Goal: Task Accomplishment & Management: Use online tool/utility

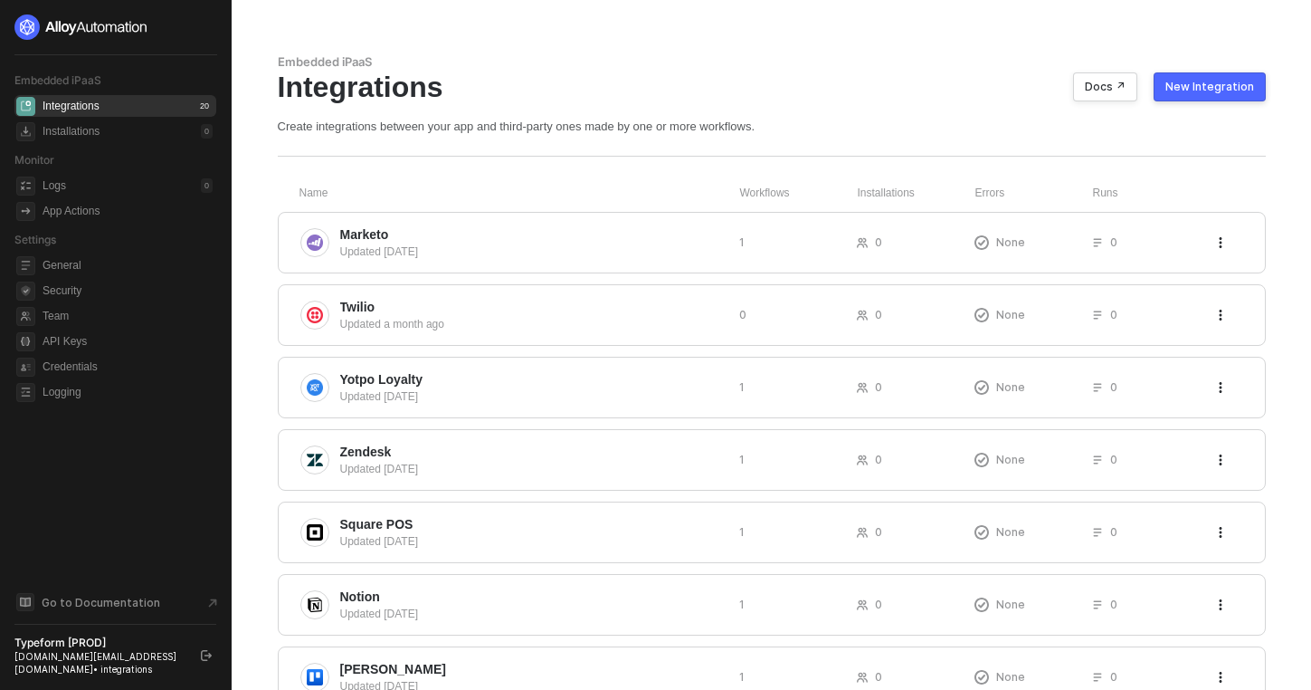
click at [1187, 90] on div "New Integration" at bounding box center [1210, 87] width 89 height 14
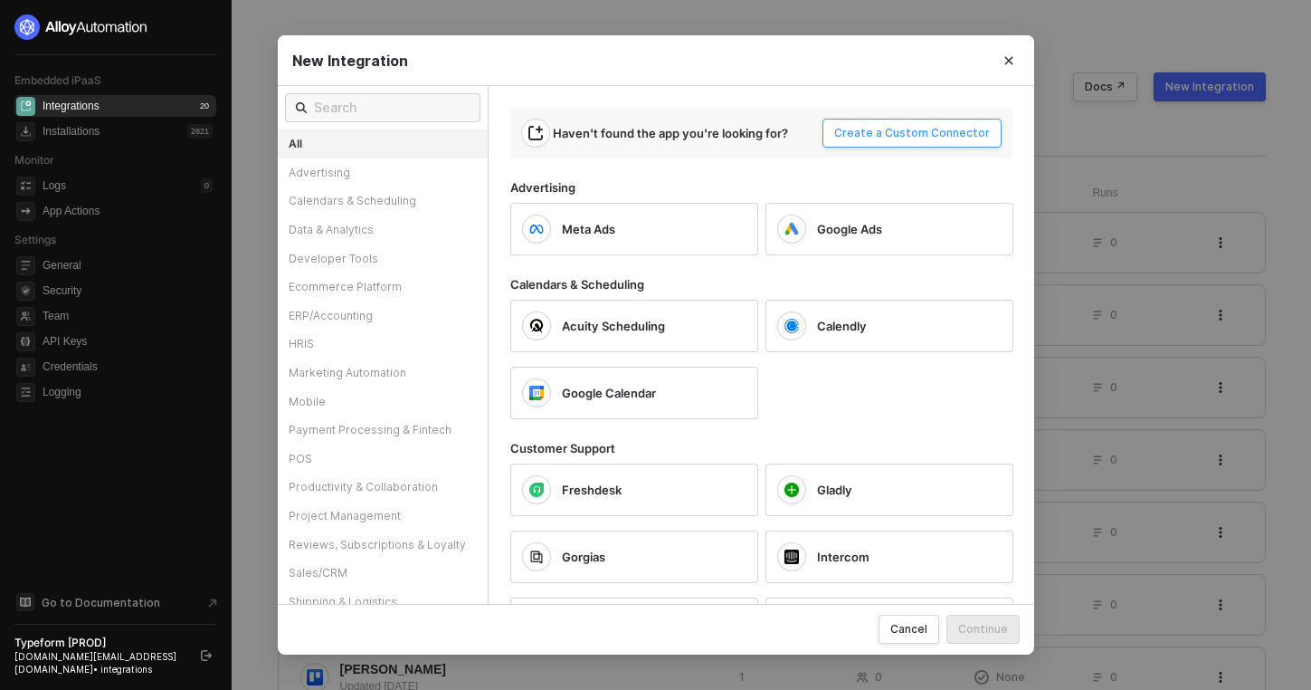
click at [866, 144] on button "Create a Custom Connector" at bounding box center [912, 133] width 179 height 29
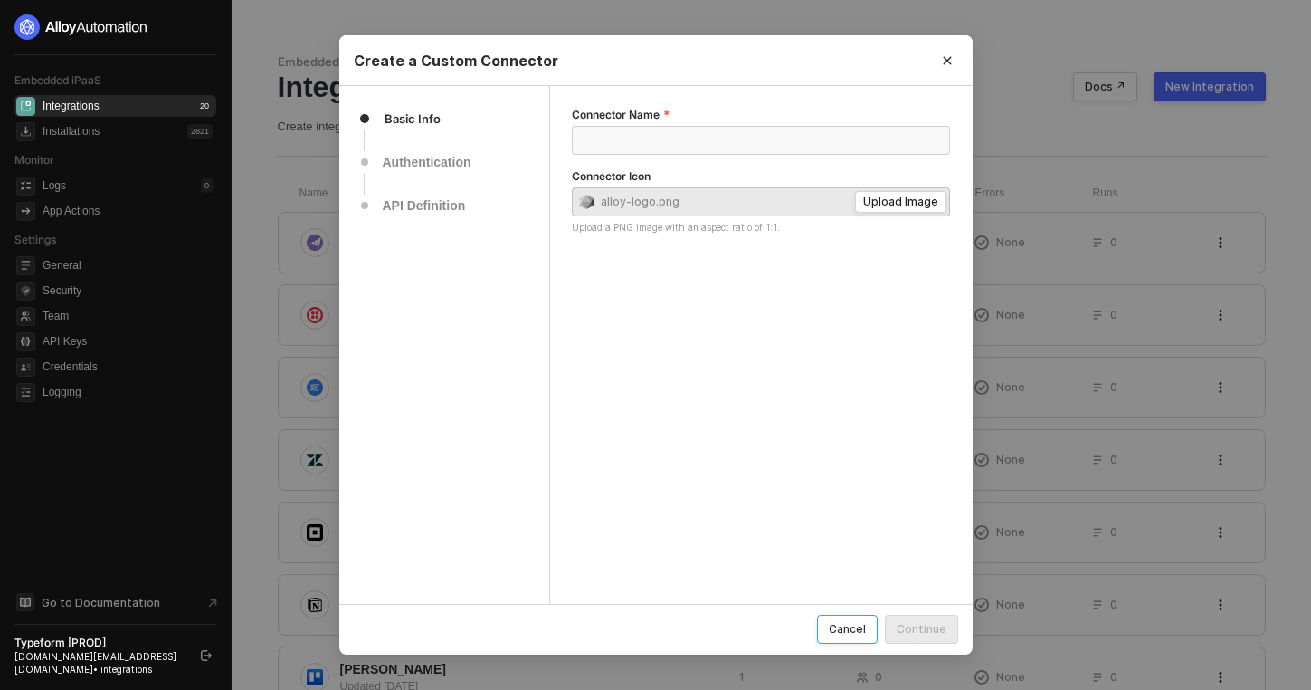
click at [845, 633] on div "Cancel" at bounding box center [847, 628] width 37 height 15
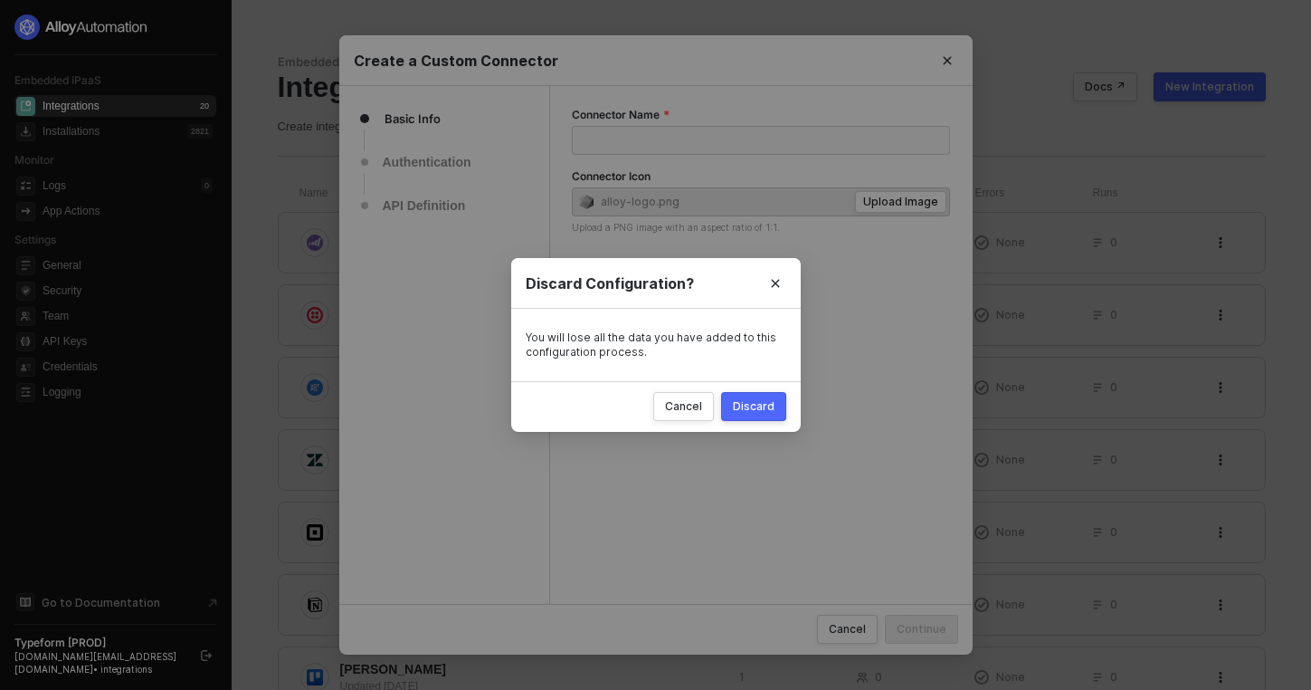
click at [756, 399] on div "Discard" at bounding box center [754, 405] width 42 height 15
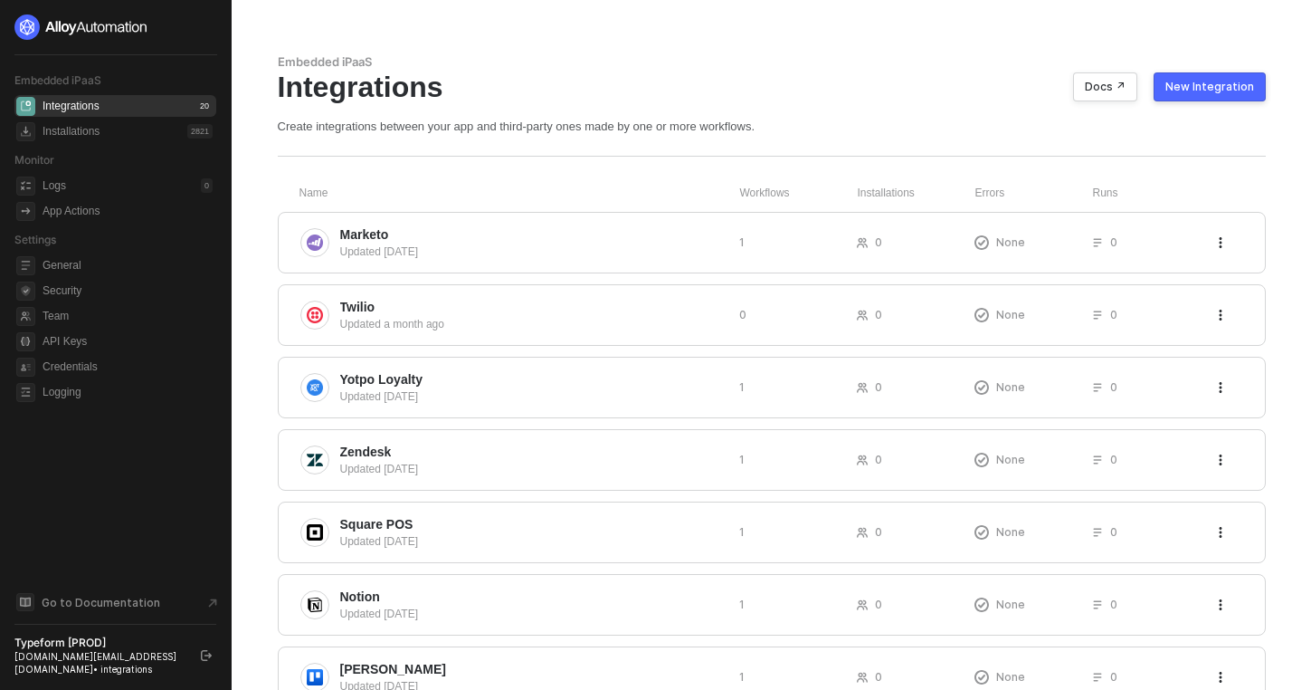
click at [1194, 85] on div "New Integration" at bounding box center [1210, 87] width 89 height 14
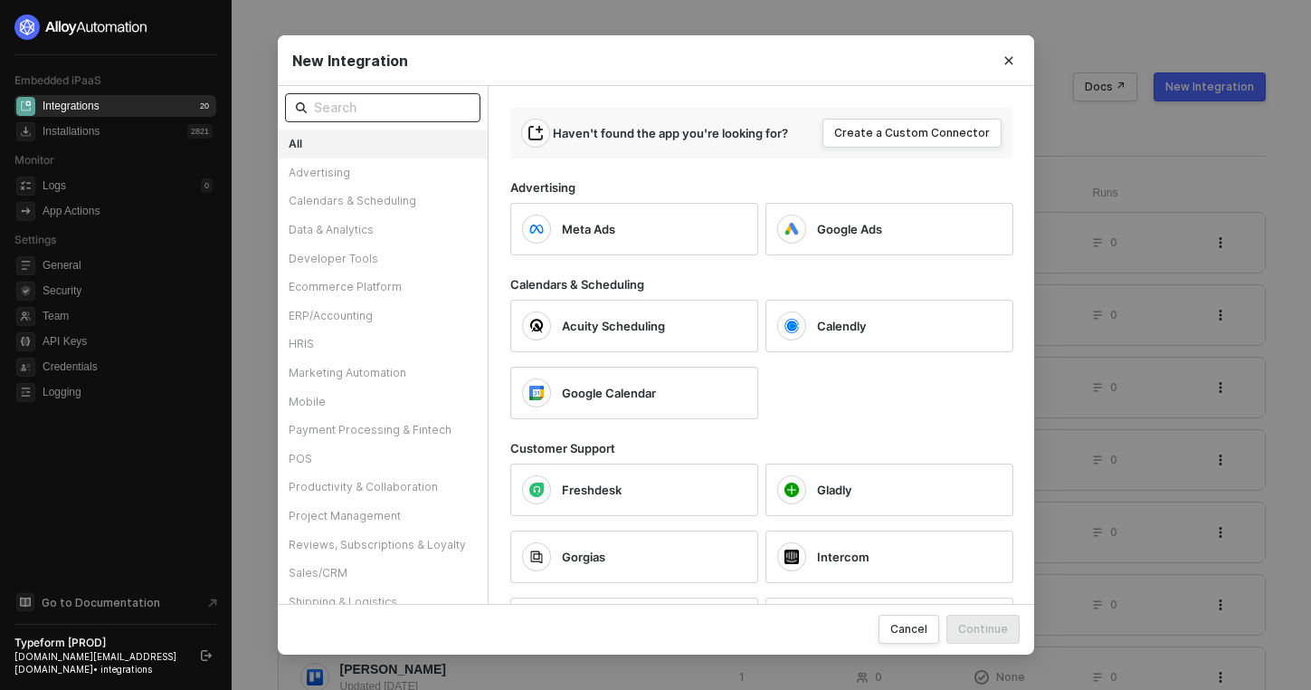
click at [379, 119] on span at bounding box center [382, 107] width 195 height 29
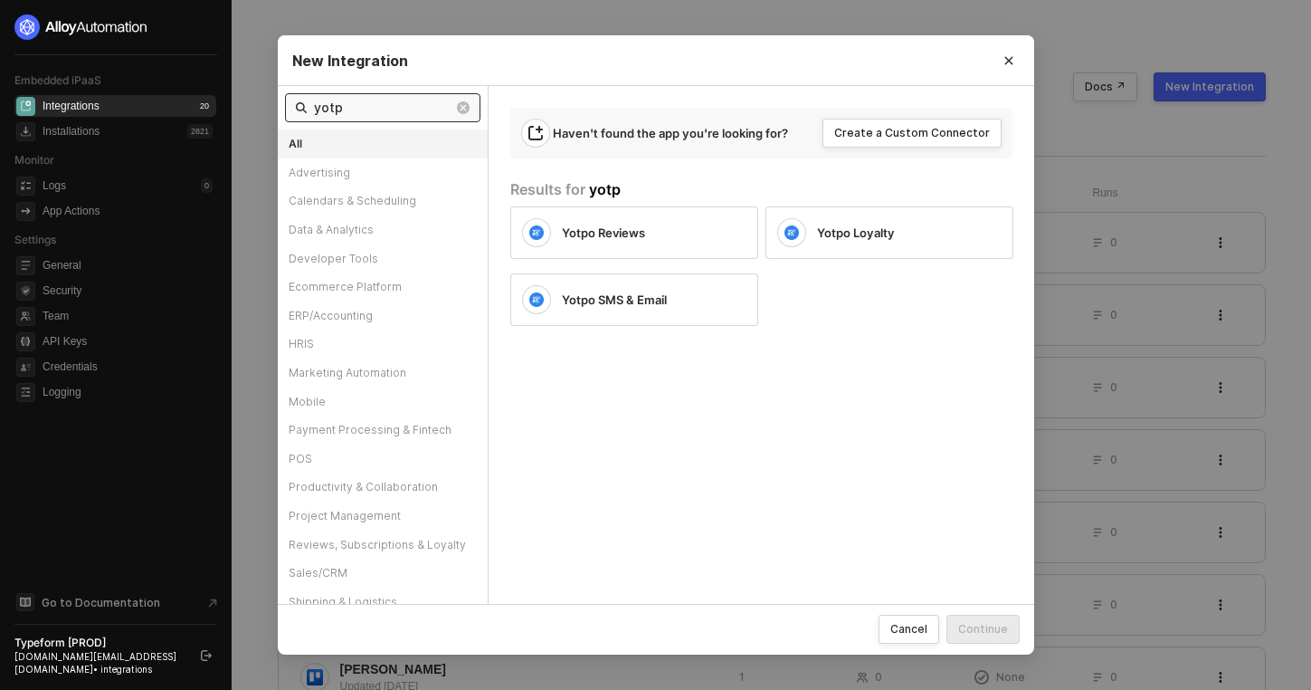
type input "yotp"
click at [652, 230] on div "Yotpo Reviews" at bounding box center [640, 232] width 156 height 16
click at [975, 618] on button "Continue" at bounding box center [983, 628] width 73 height 29
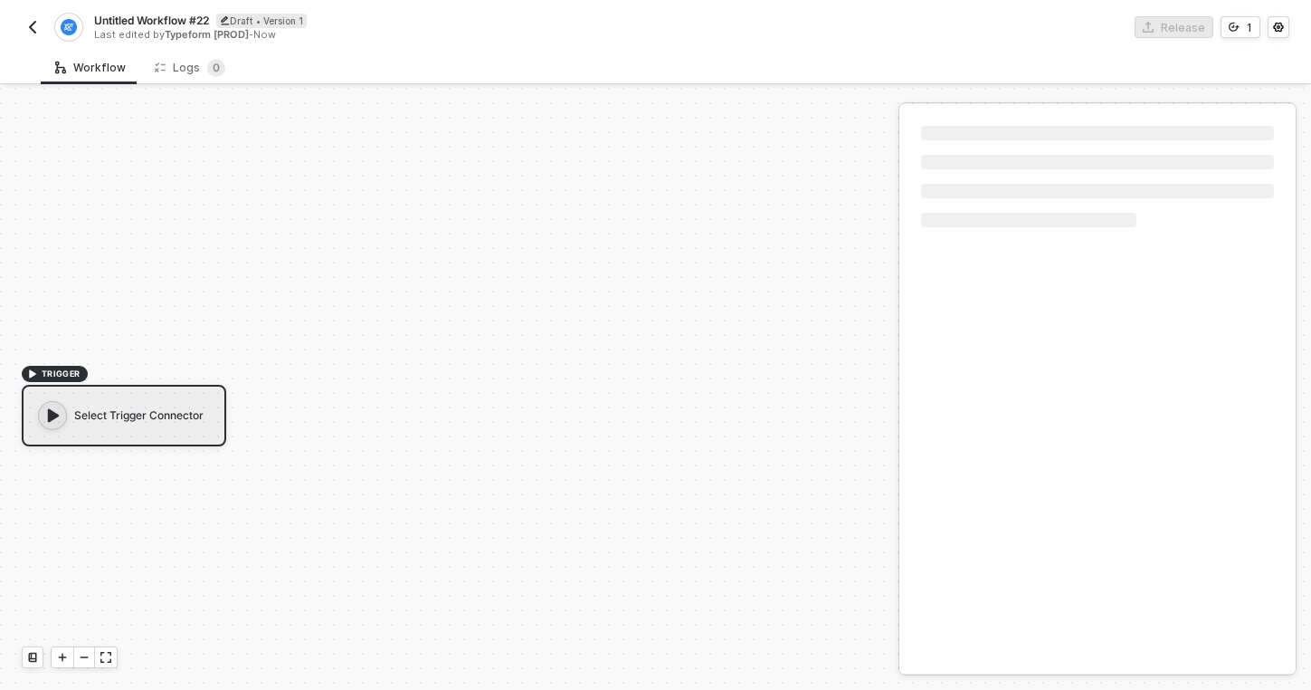
scroll to position [33, 0]
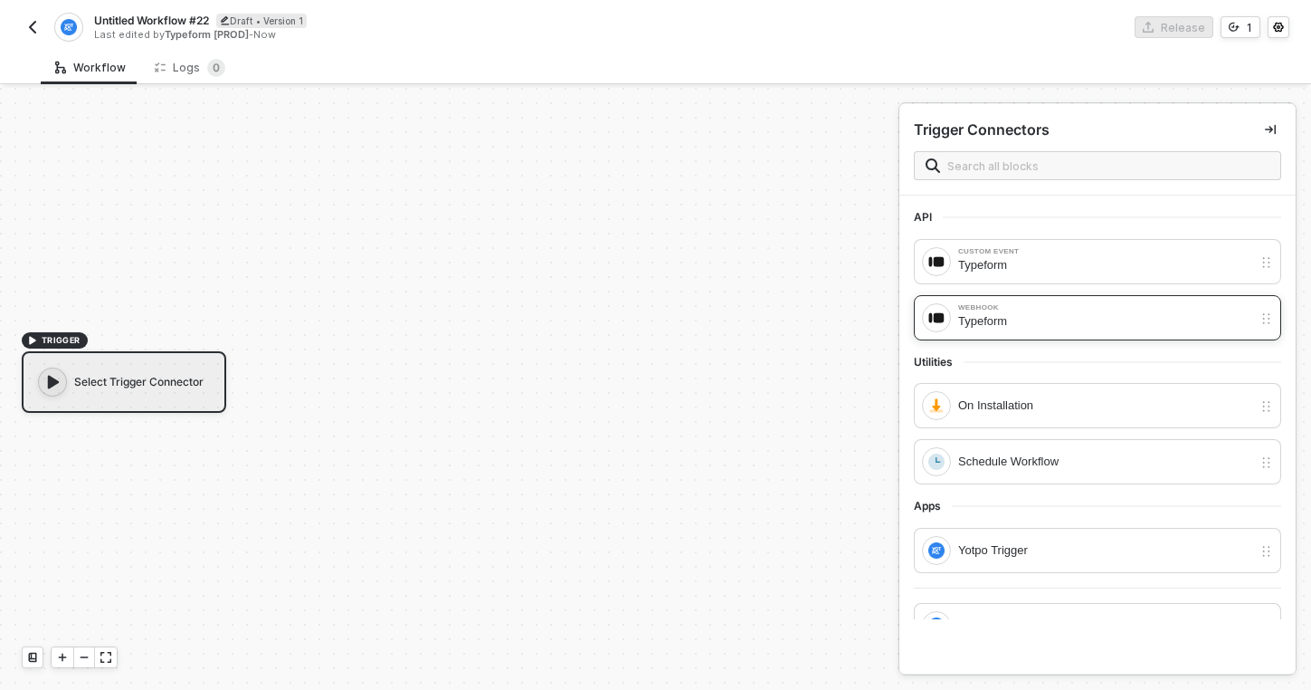
click at [985, 316] on div "Typeform" at bounding box center [1105, 321] width 294 height 20
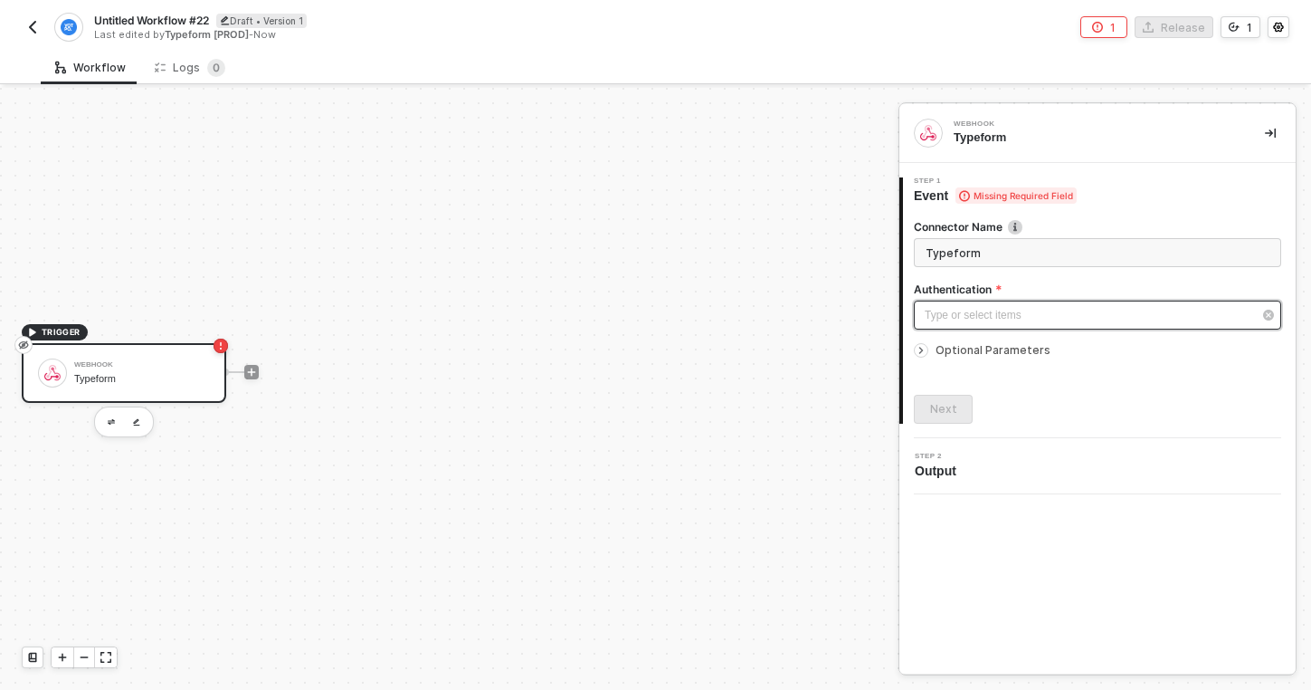
click at [979, 310] on div "Type or select items ﻿" at bounding box center [1089, 315] width 328 height 17
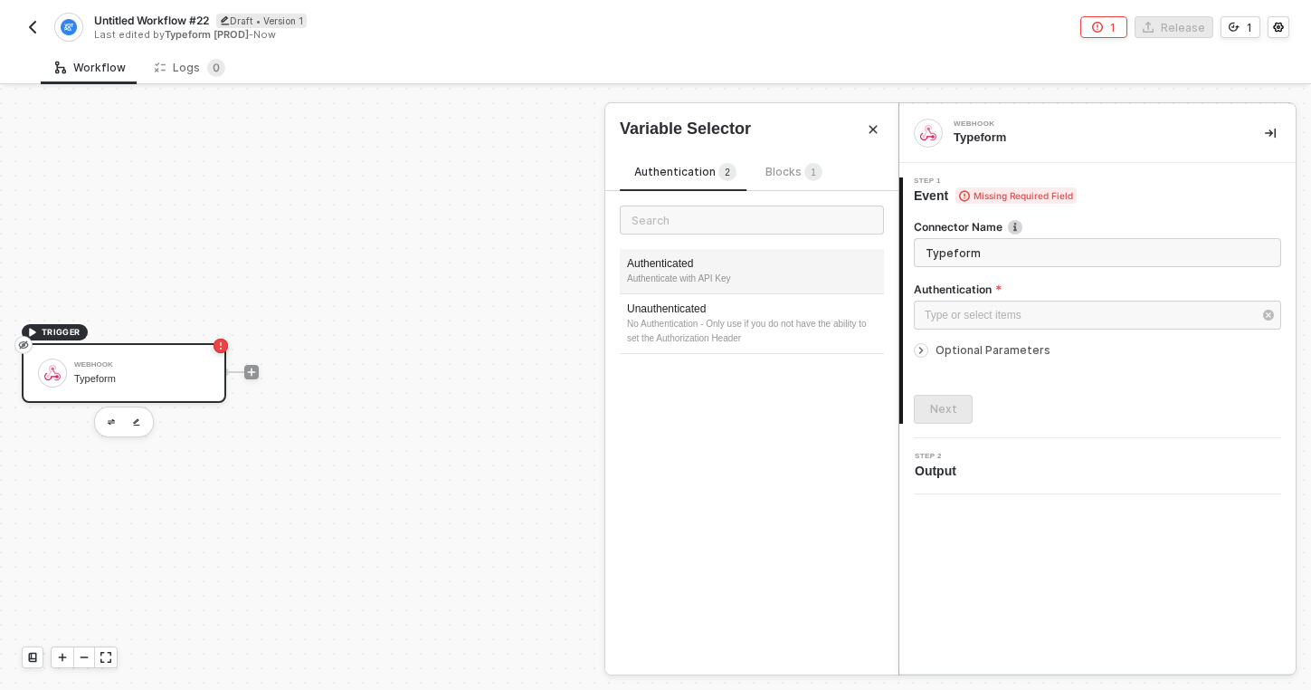
click at [738, 271] on div "Authenticate with API Key" at bounding box center [752, 278] width 250 height 14
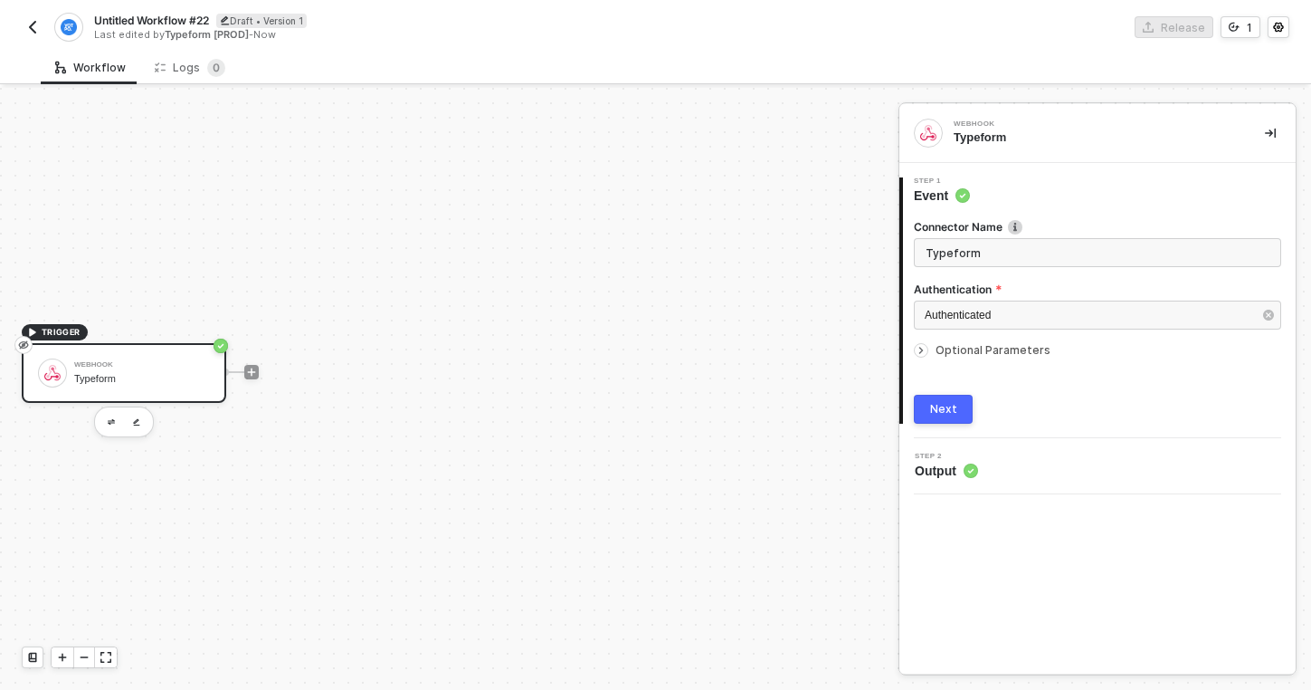
click at [940, 403] on div "Next" at bounding box center [943, 409] width 27 height 14
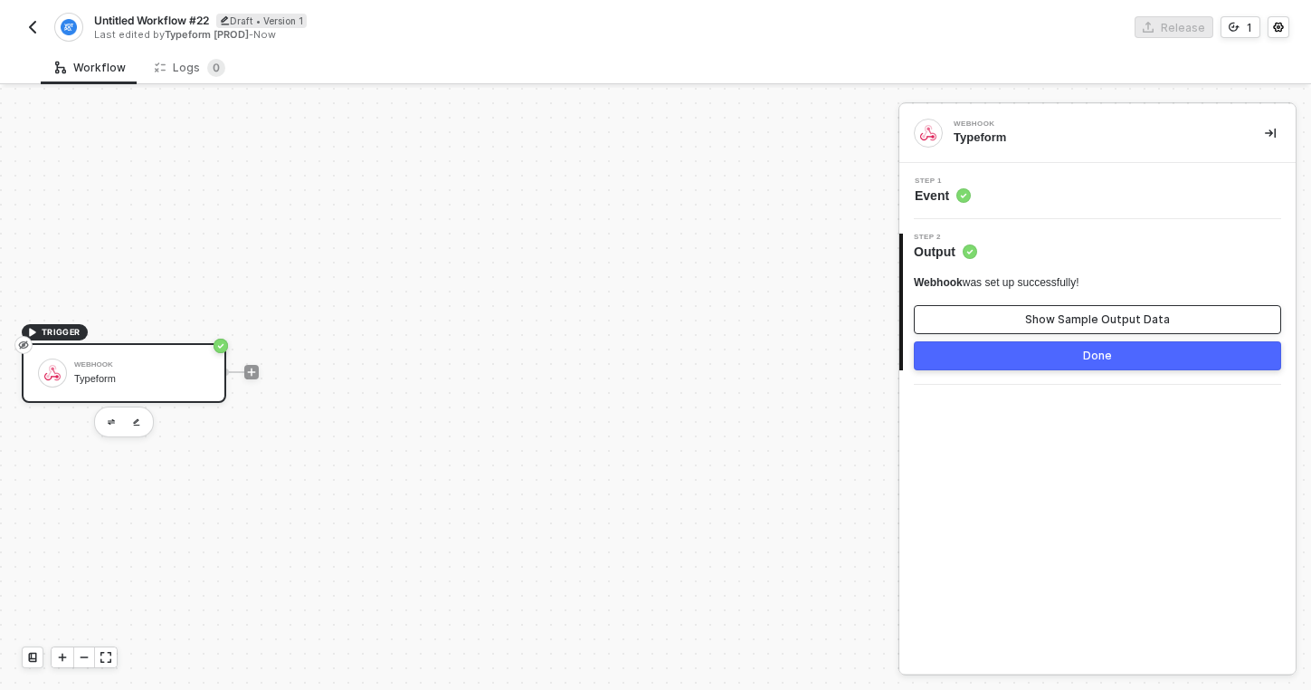
click at [965, 322] on button "Show Sample Output Data" at bounding box center [1097, 319] width 367 height 29
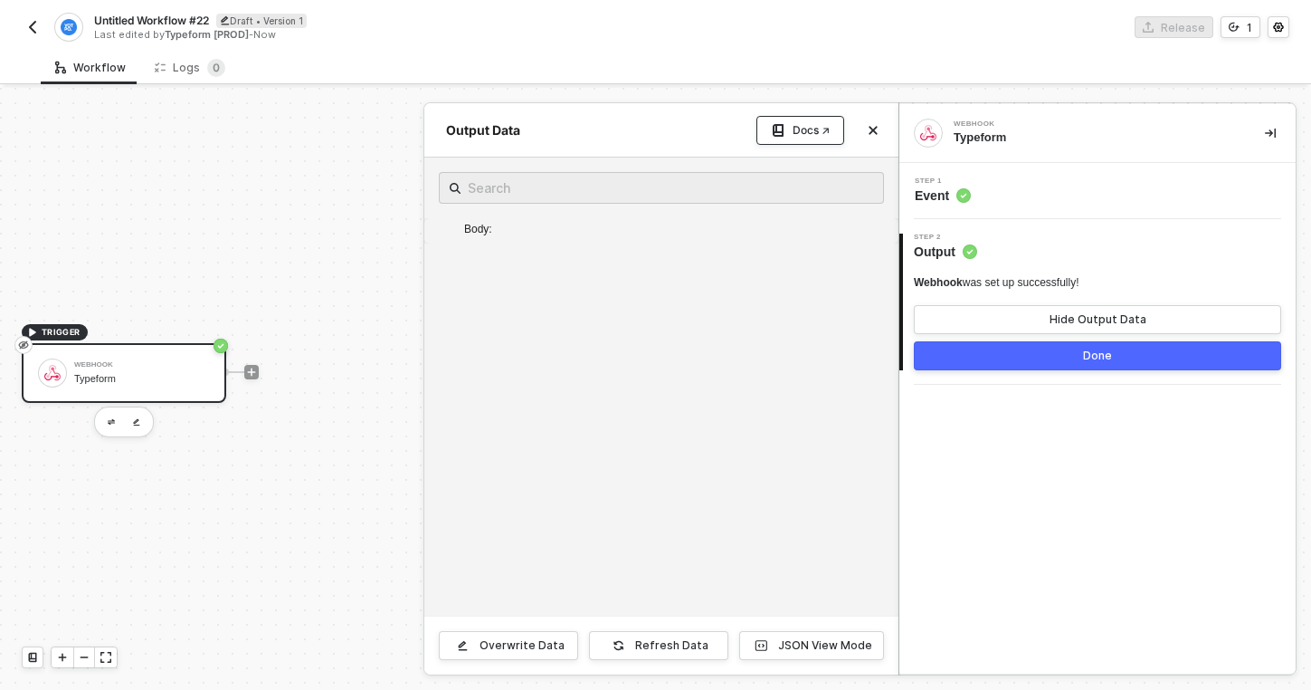
click at [806, 133] on div "Docs ↗" at bounding box center [811, 130] width 37 height 14
click at [941, 196] on span "Event" at bounding box center [943, 195] width 56 height 18
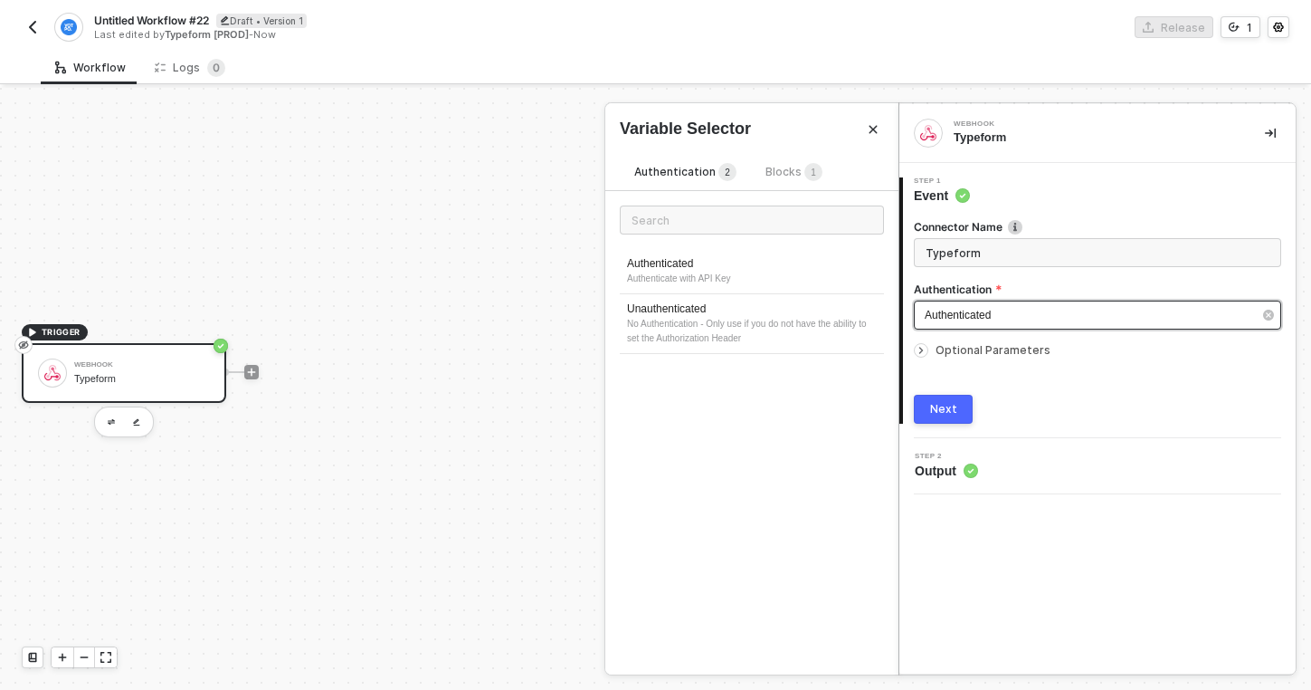
click at [960, 310] on span "Authenticated" at bounding box center [958, 315] width 66 height 13
click at [923, 351] on icon "icon-arrow-right-small" at bounding box center [921, 350] width 11 height 11
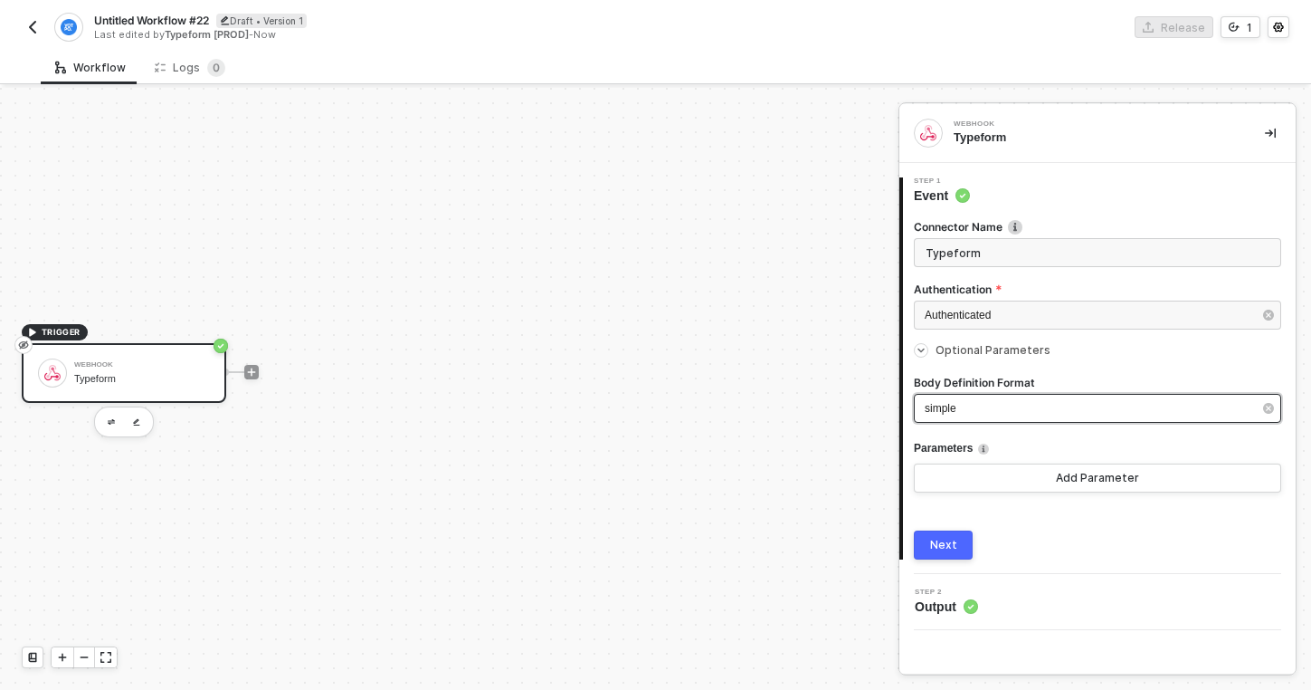
click at [947, 411] on span "simple" at bounding box center [941, 408] width 32 height 13
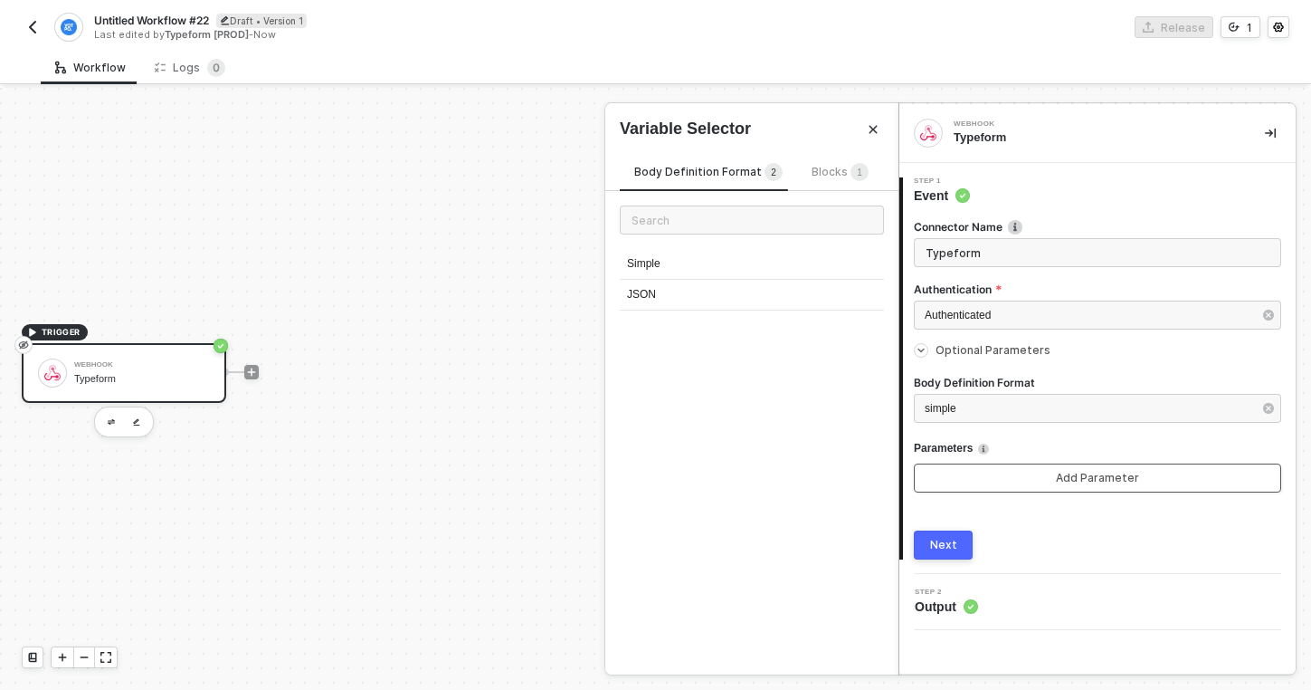
click at [966, 476] on button "Add Parameter" at bounding box center [1097, 477] width 367 height 29
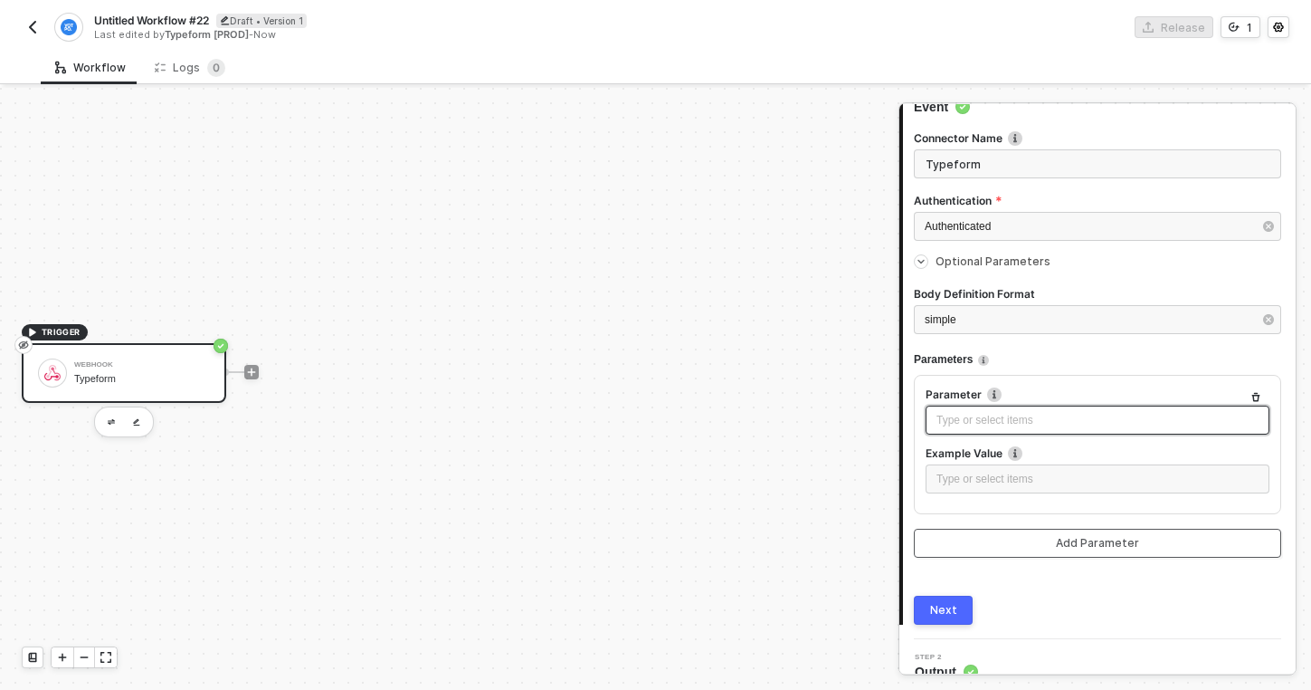
scroll to position [103, 0]
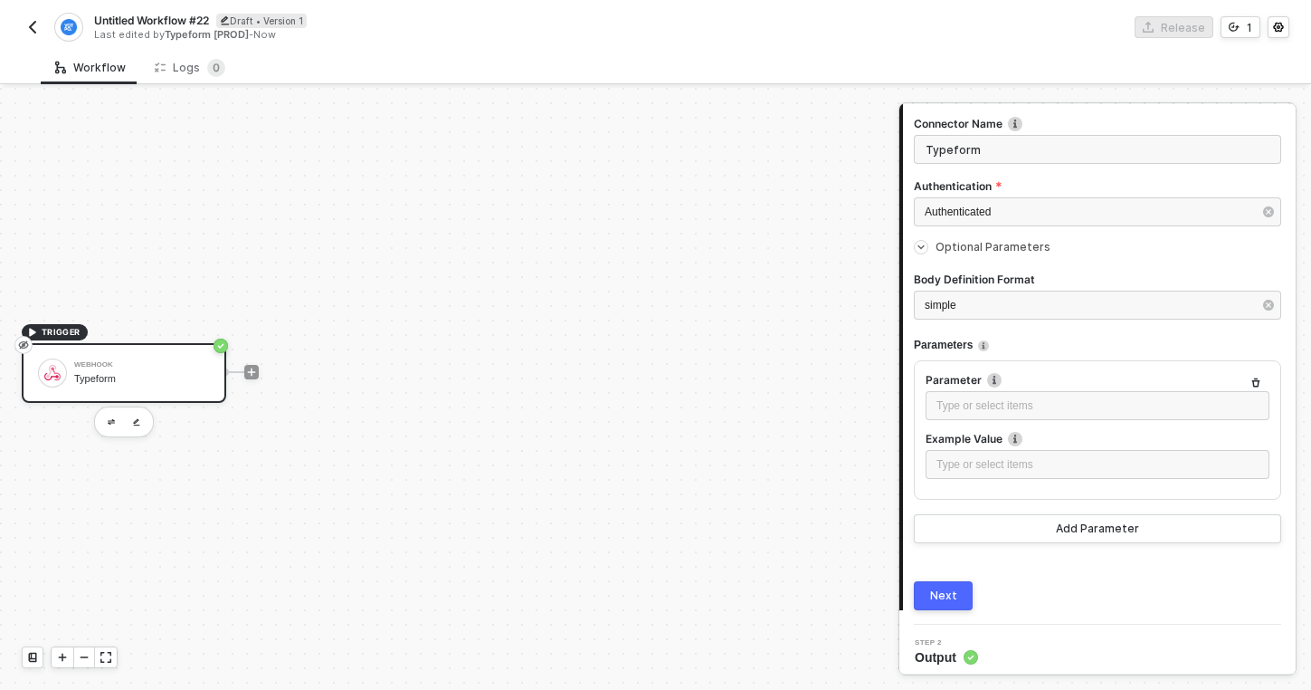
click at [949, 589] on div "Next" at bounding box center [943, 595] width 27 height 14
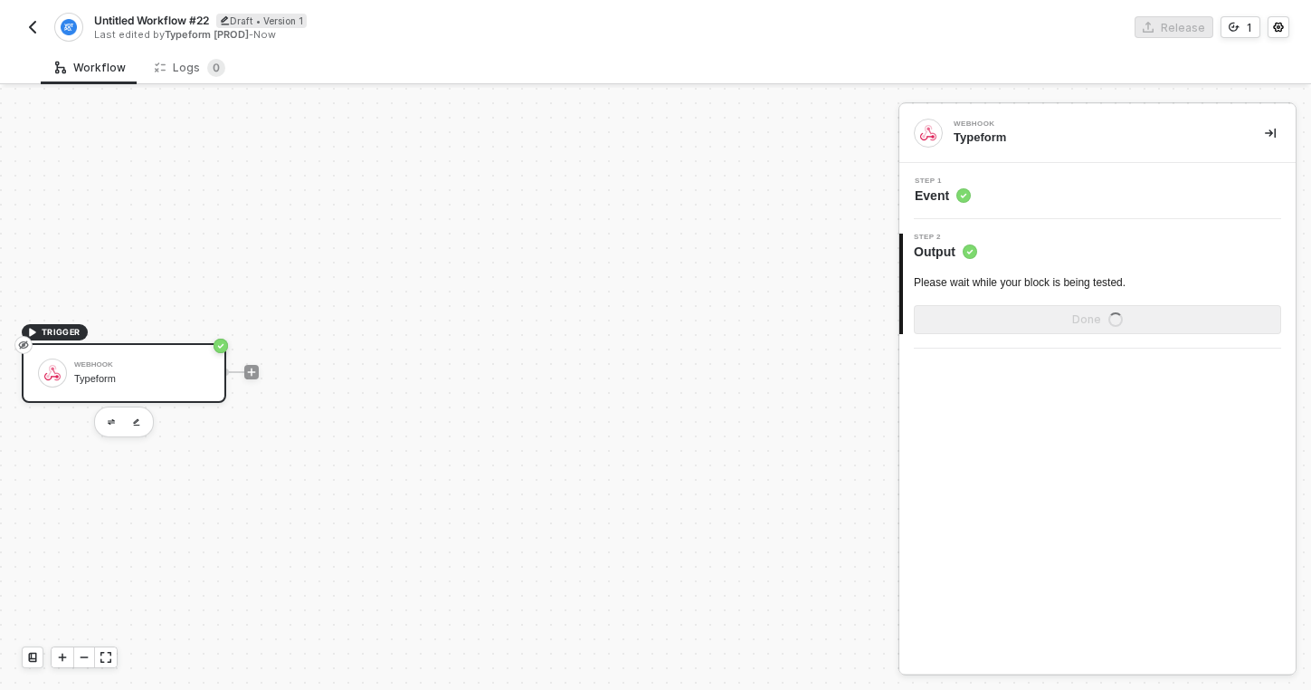
scroll to position [0, 0]
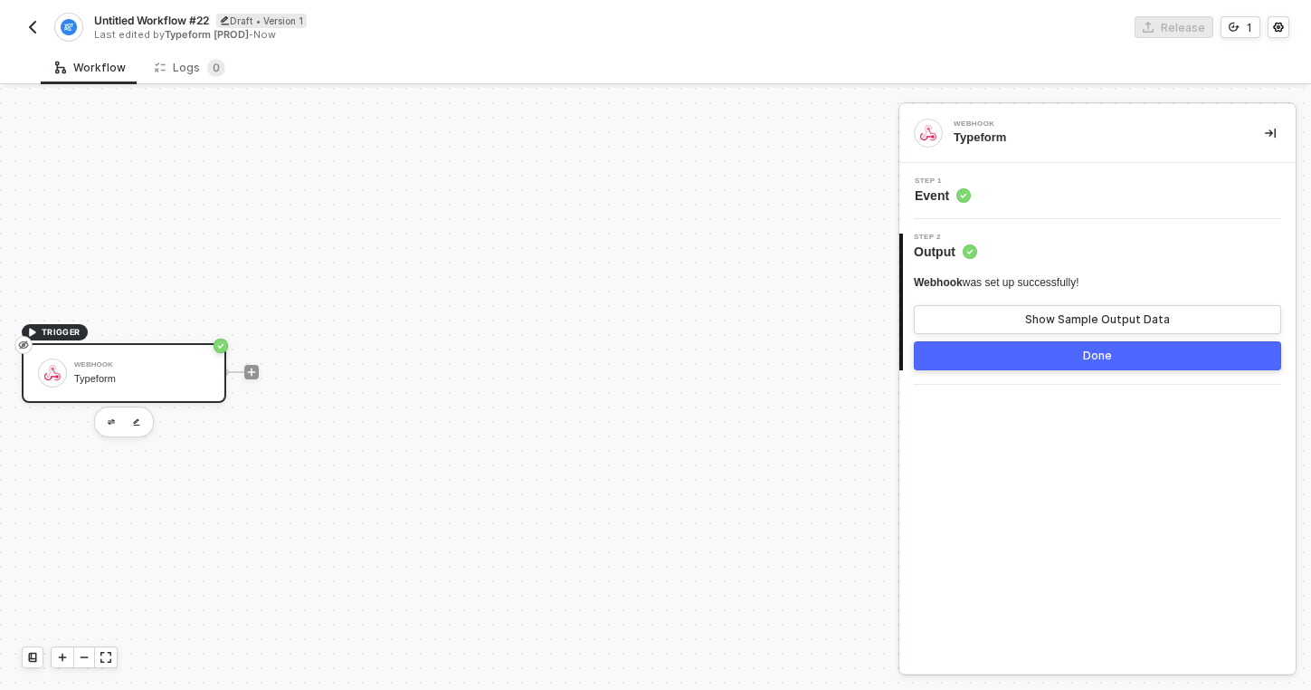
click at [1015, 357] on button "Done" at bounding box center [1097, 355] width 367 height 29
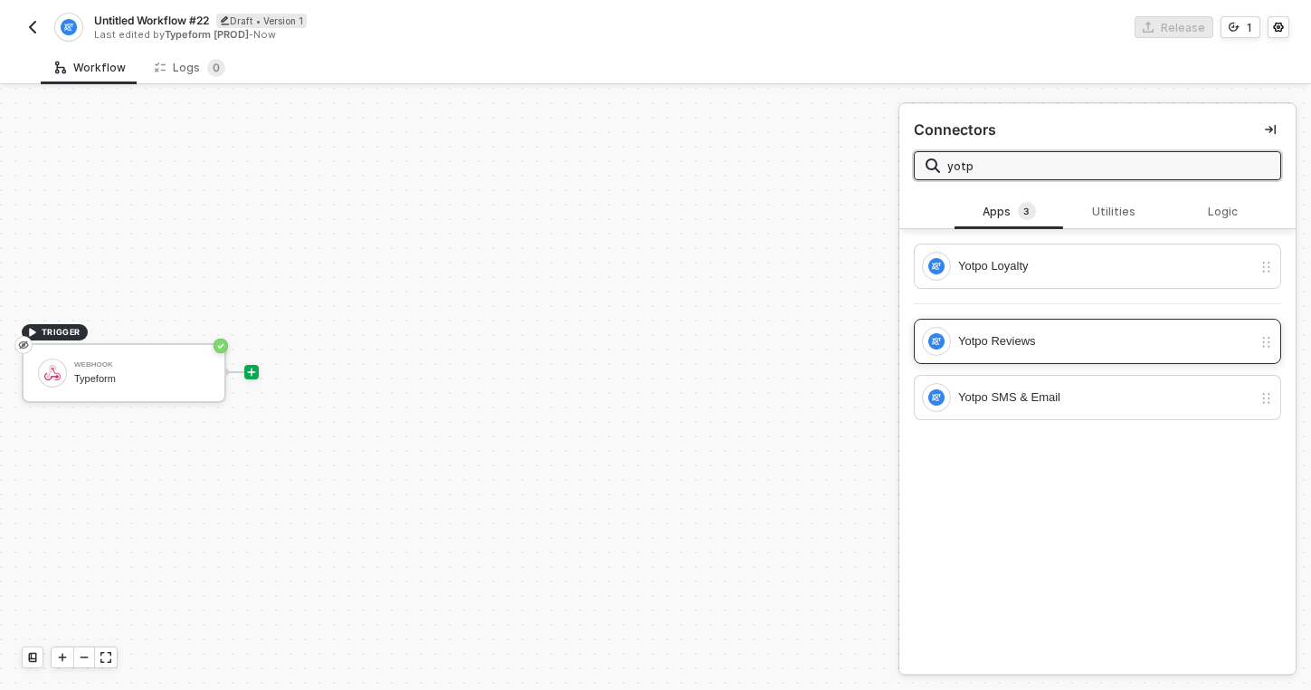
type input "yotp"
click at [973, 344] on div "Yotpo Reviews" at bounding box center [1105, 341] width 294 height 20
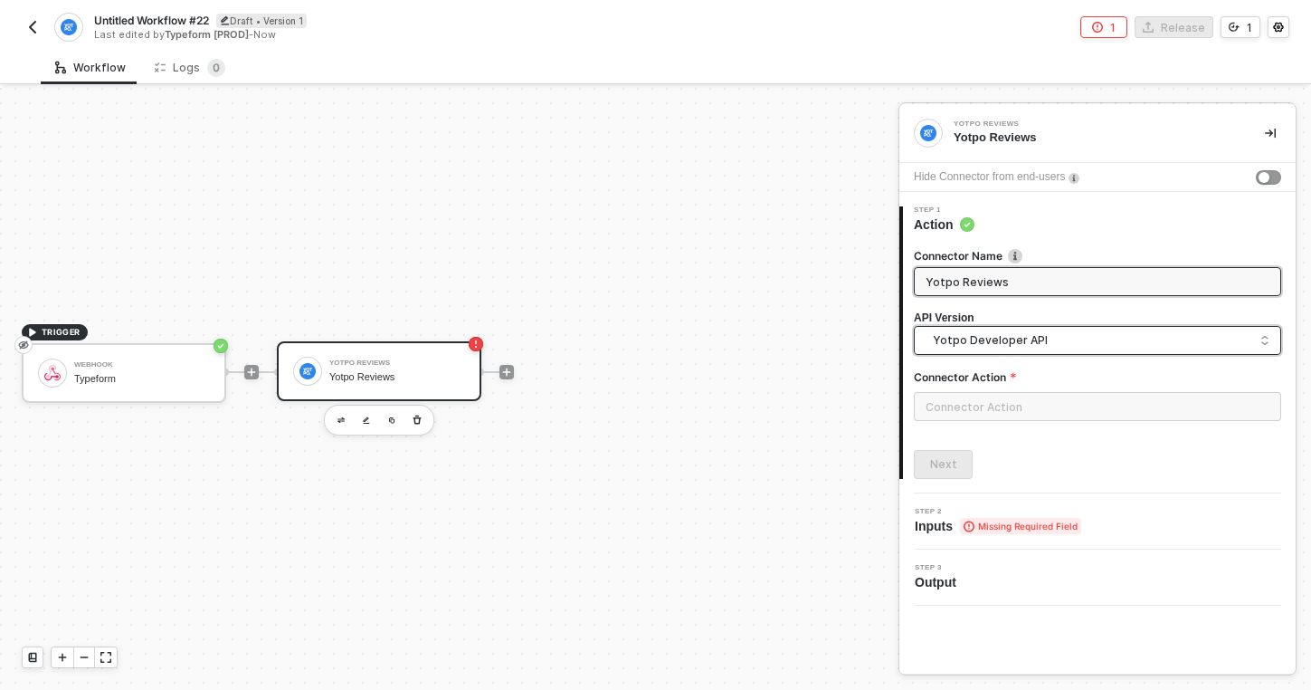
click at [961, 344] on span "Yotpo Developer API" at bounding box center [1101, 340] width 337 height 20
click at [964, 403] on input "text" at bounding box center [1097, 406] width 367 height 29
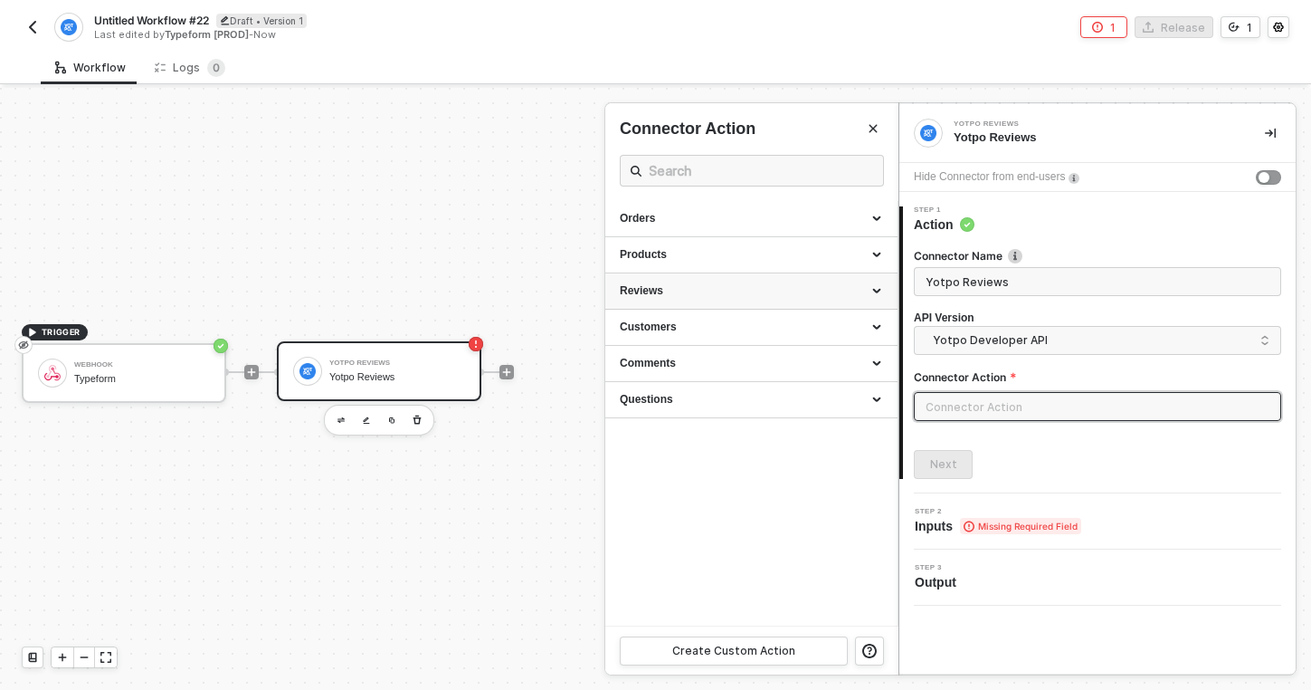
click at [758, 294] on div "Reviews" at bounding box center [751, 290] width 263 height 15
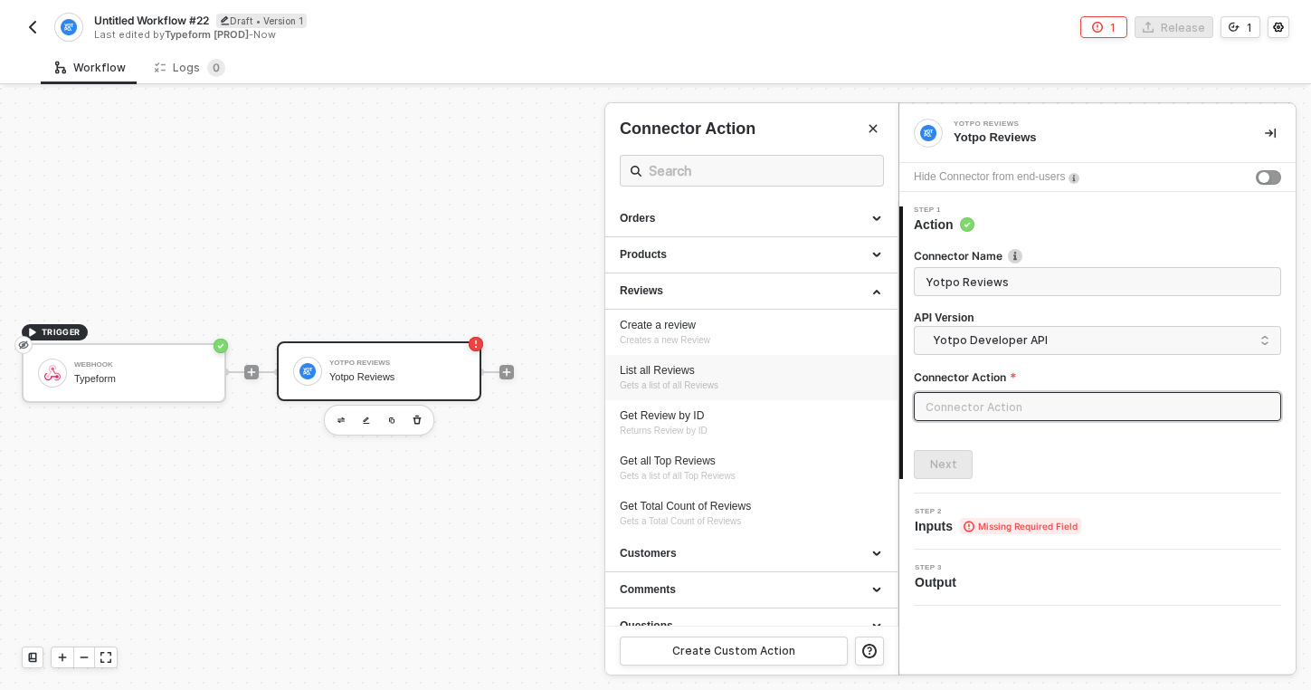
scroll to position [19, 0]
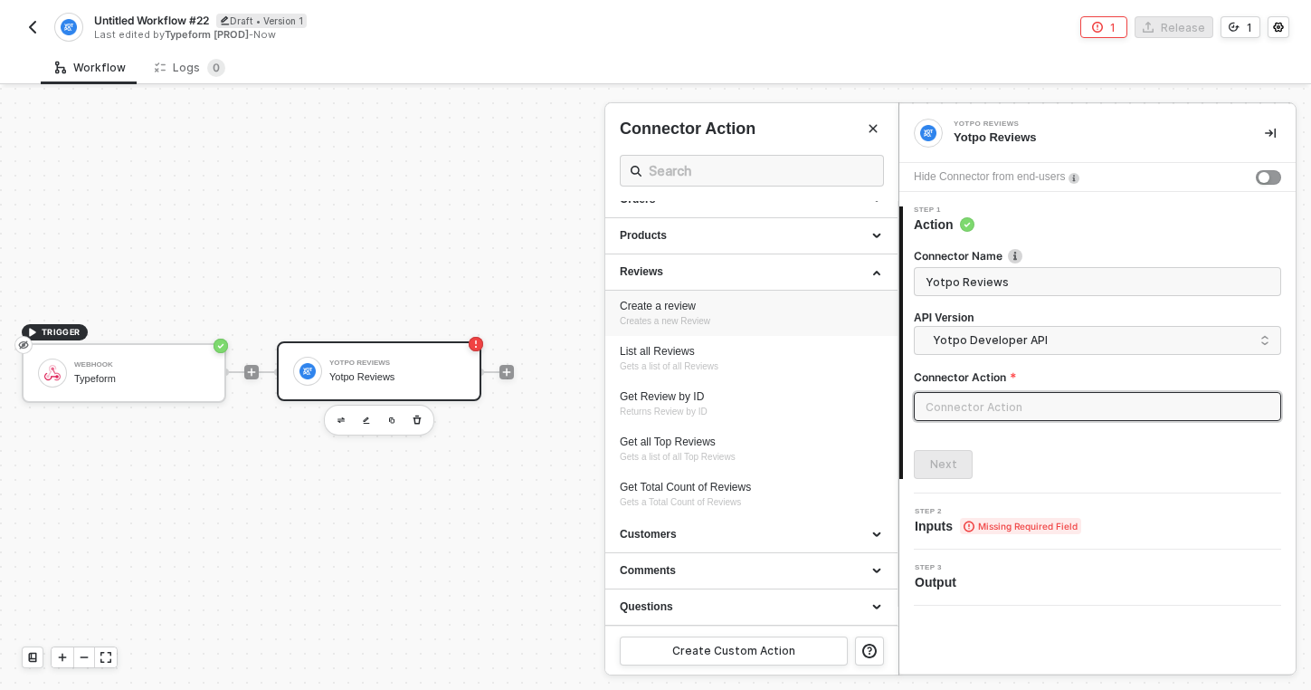
click at [741, 314] on div "Create a review Creates a new Review" at bounding box center [751, 314] width 263 height 30
type input "Creates a new Review"
type input "Reviews - Create a review"
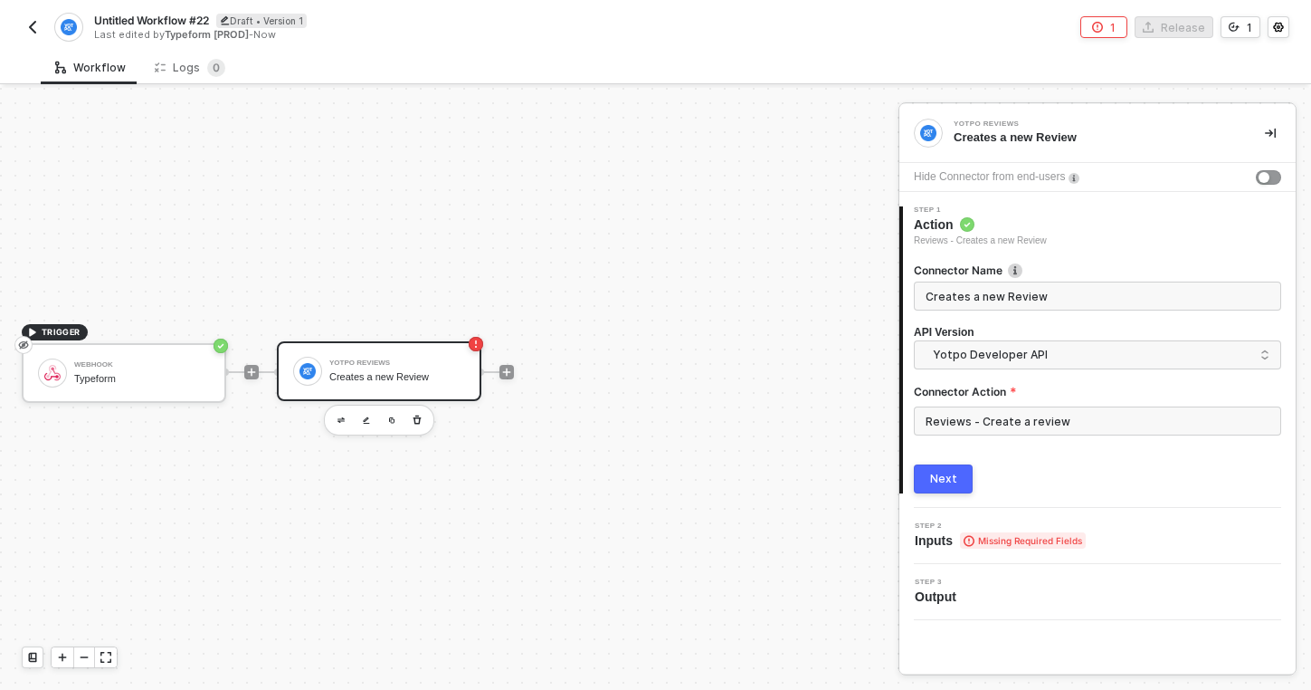
click at [930, 478] on div "Next" at bounding box center [943, 478] width 27 height 14
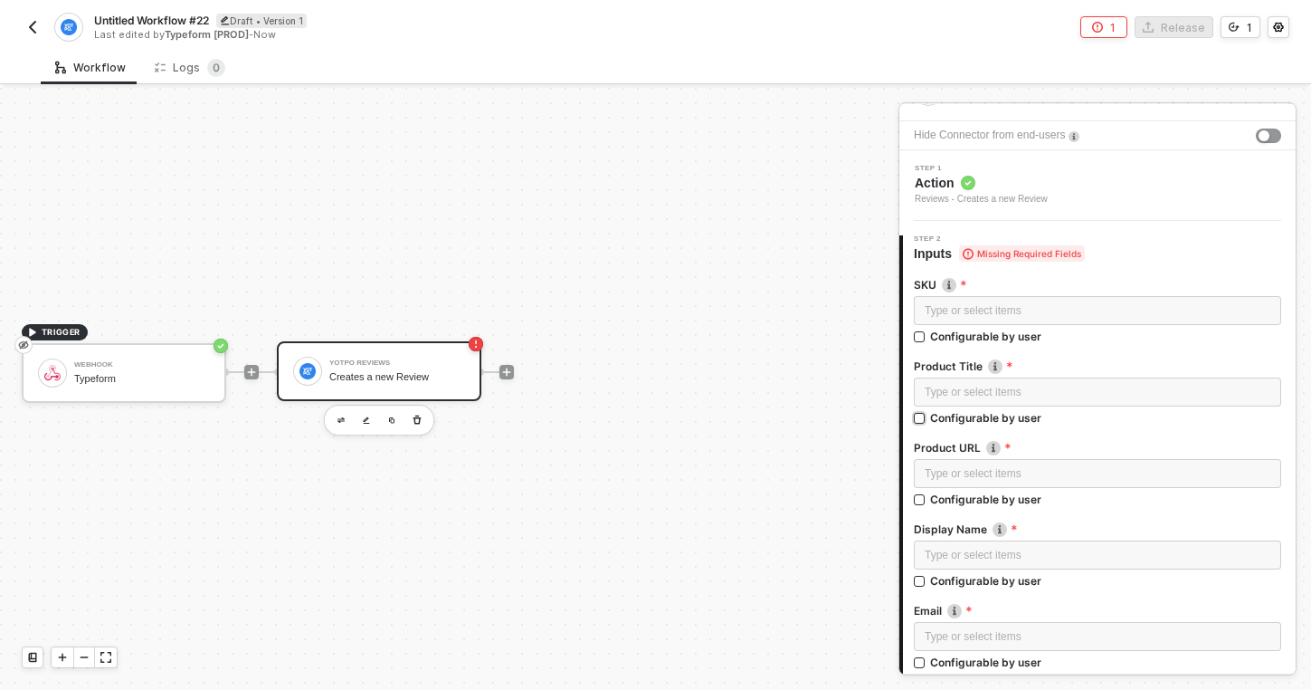
scroll to position [54, 0]
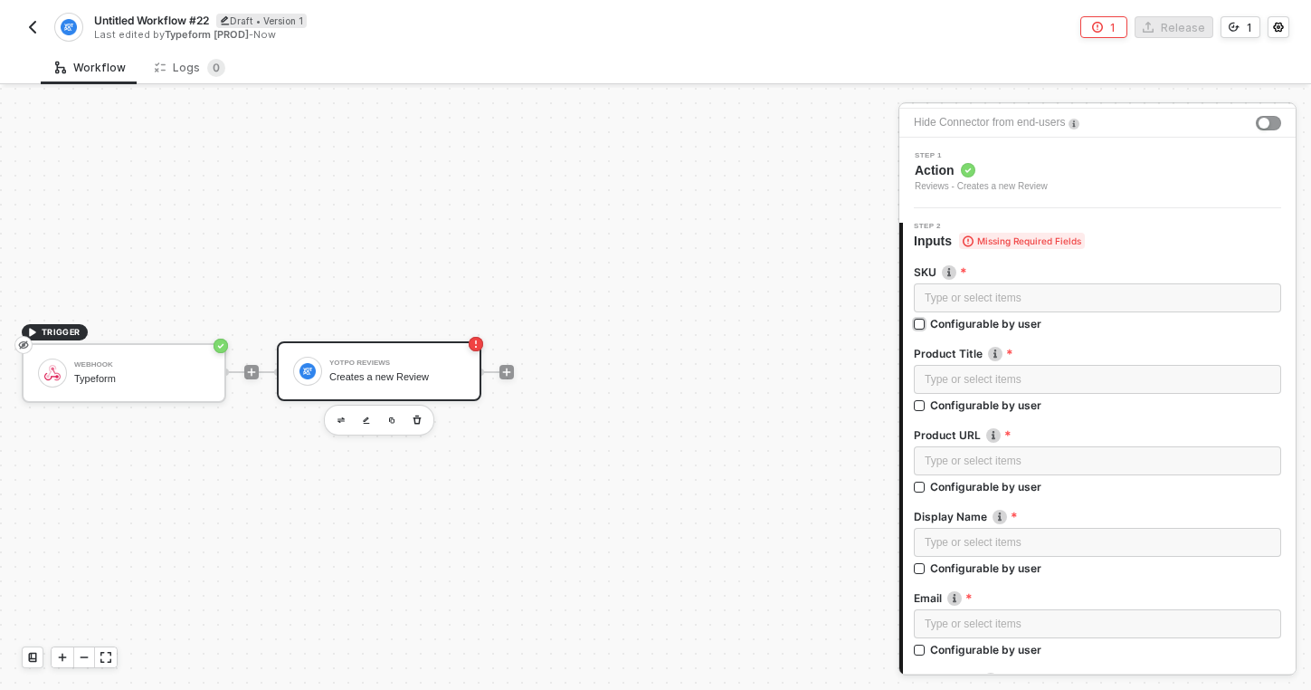
click at [917, 322] on input "Configurable by user" at bounding box center [920, 325] width 13 height 13
checkbox input "true"
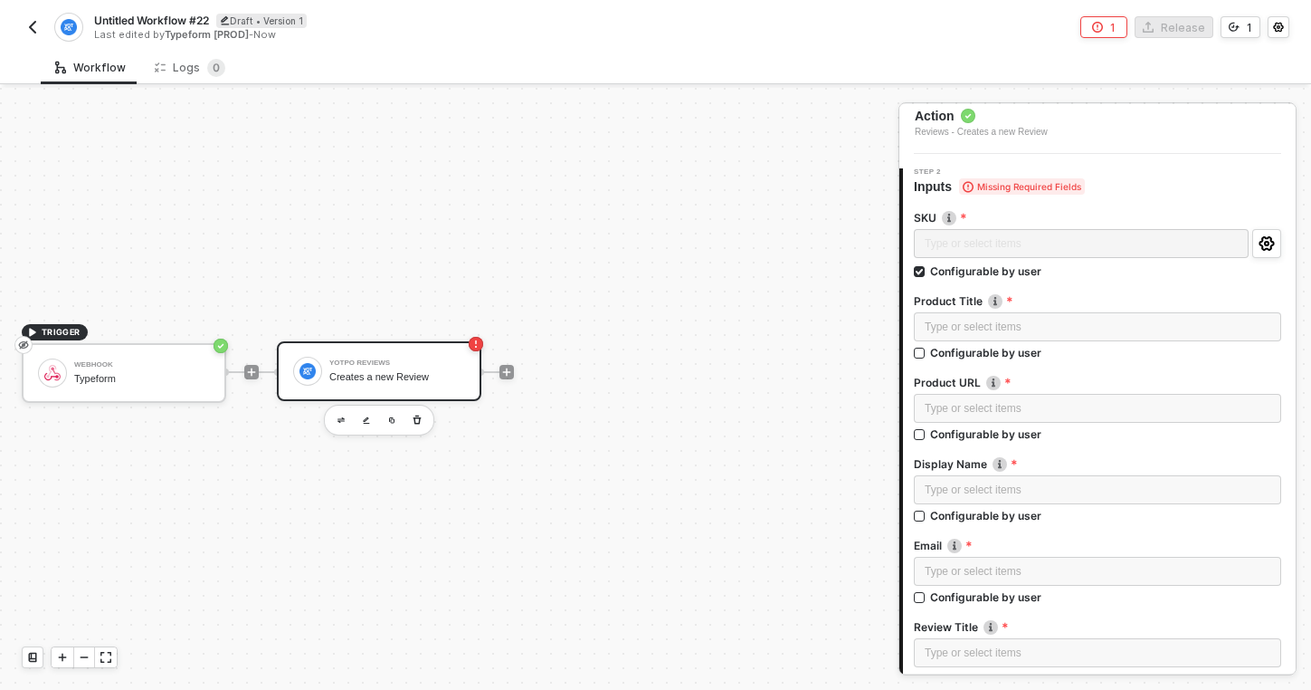
scroll to position [108, 0]
click at [919, 354] on input "Configurable by user" at bounding box center [920, 354] width 13 height 13
checkbox input "true"
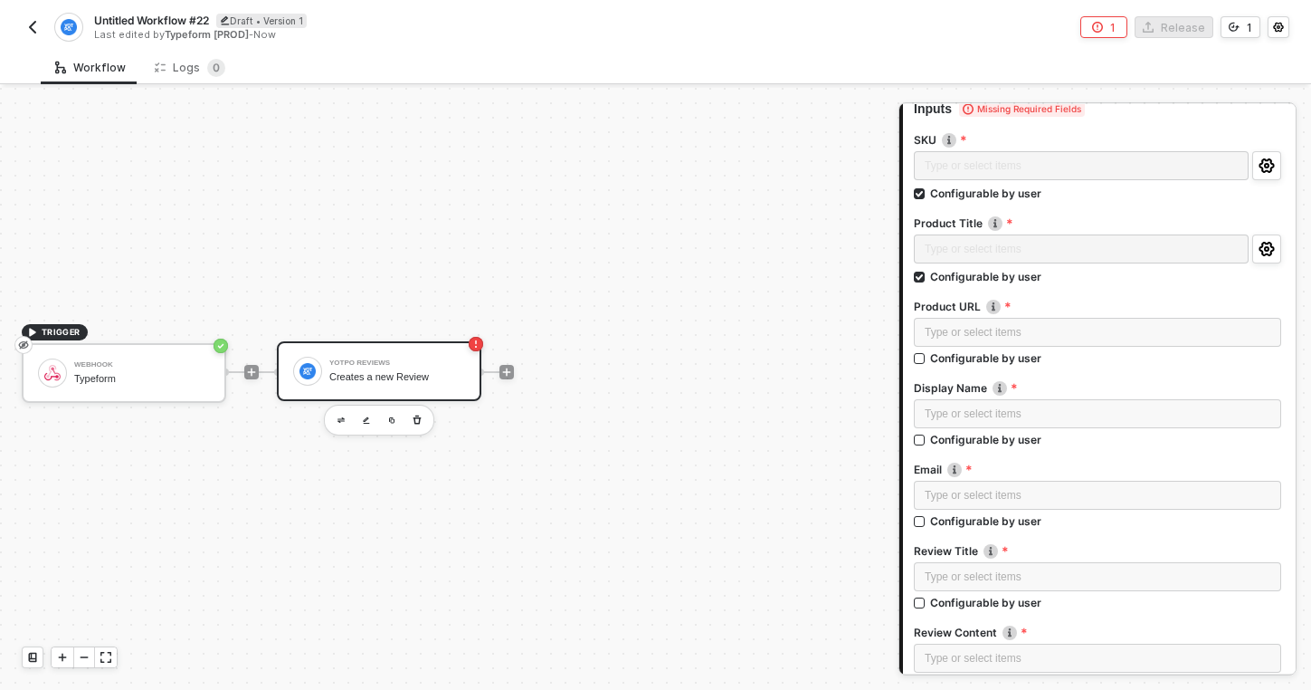
scroll to position [187, 0]
click at [920, 358] on input "Configurable by user" at bounding box center [920, 358] width 13 height 13
checkbox input "true"
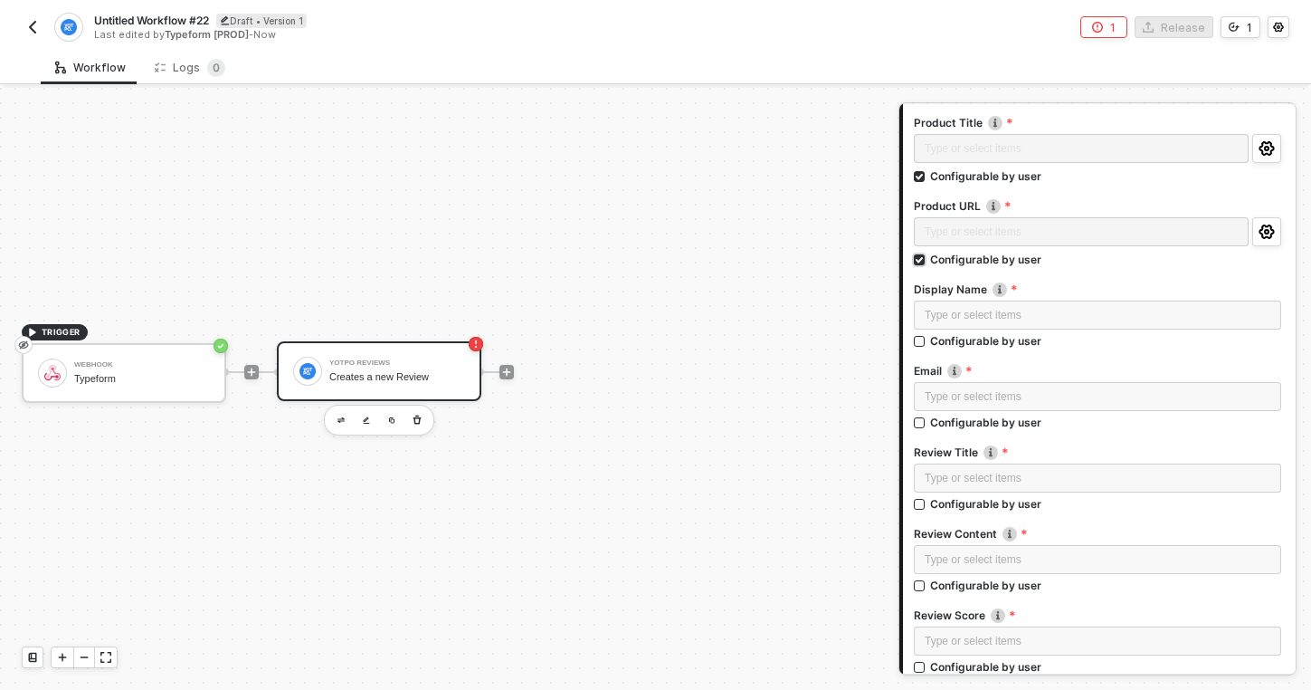
scroll to position [289, 0]
click at [918, 339] on input "Configurable by user" at bounding box center [920, 340] width 13 height 13
checkbox input "true"
click at [916, 423] on input "Configurable by user" at bounding box center [920, 423] width 13 height 13
checkbox input "true"
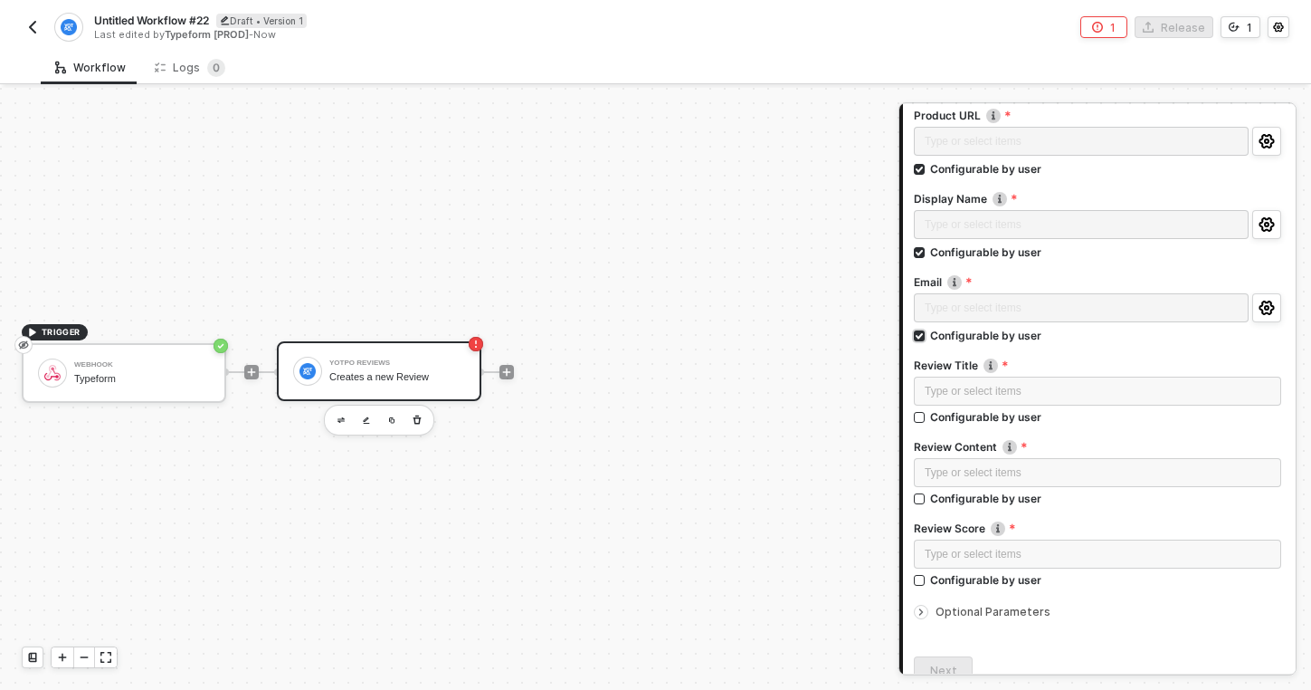
scroll to position [384, 0]
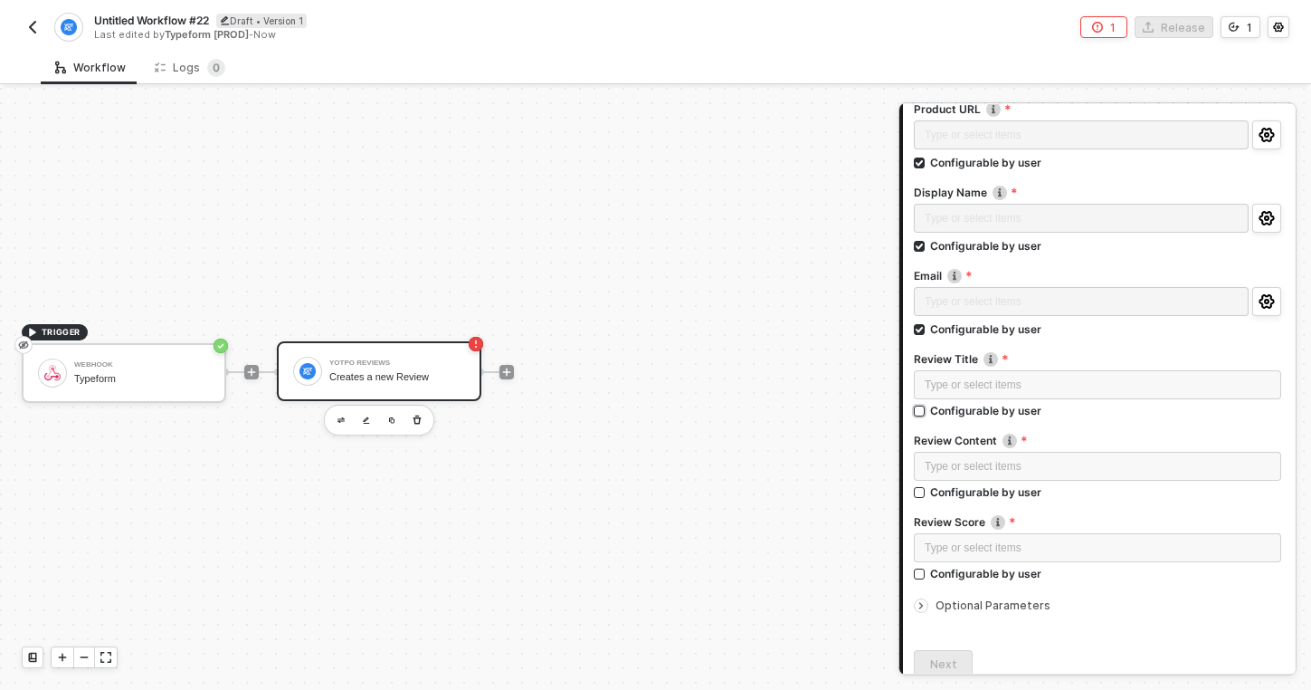
click at [918, 411] on input "Configurable by user" at bounding box center [920, 411] width 13 height 13
checkbox input "true"
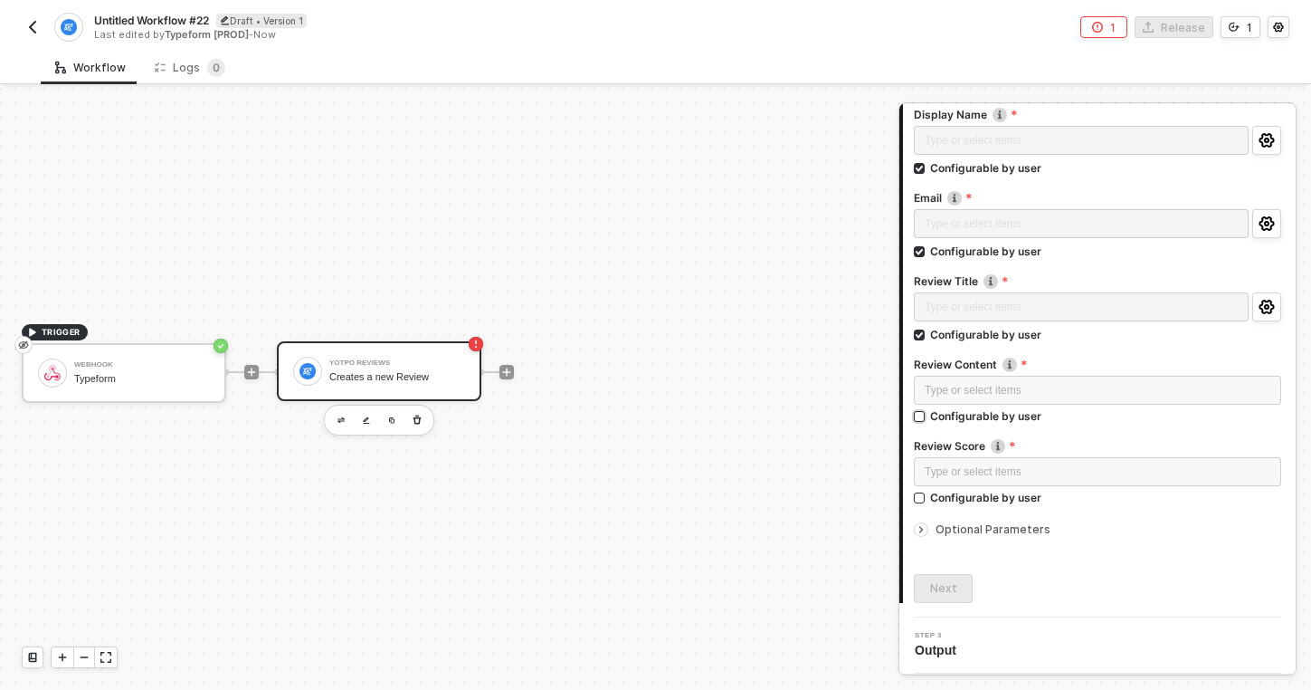
click at [918, 414] on input "Configurable by user" at bounding box center [920, 417] width 13 height 13
checkbox input "true"
click at [917, 497] on input "Configurable by user" at bounding box center [920, 498] width 13 height 13
checkbox input "true"
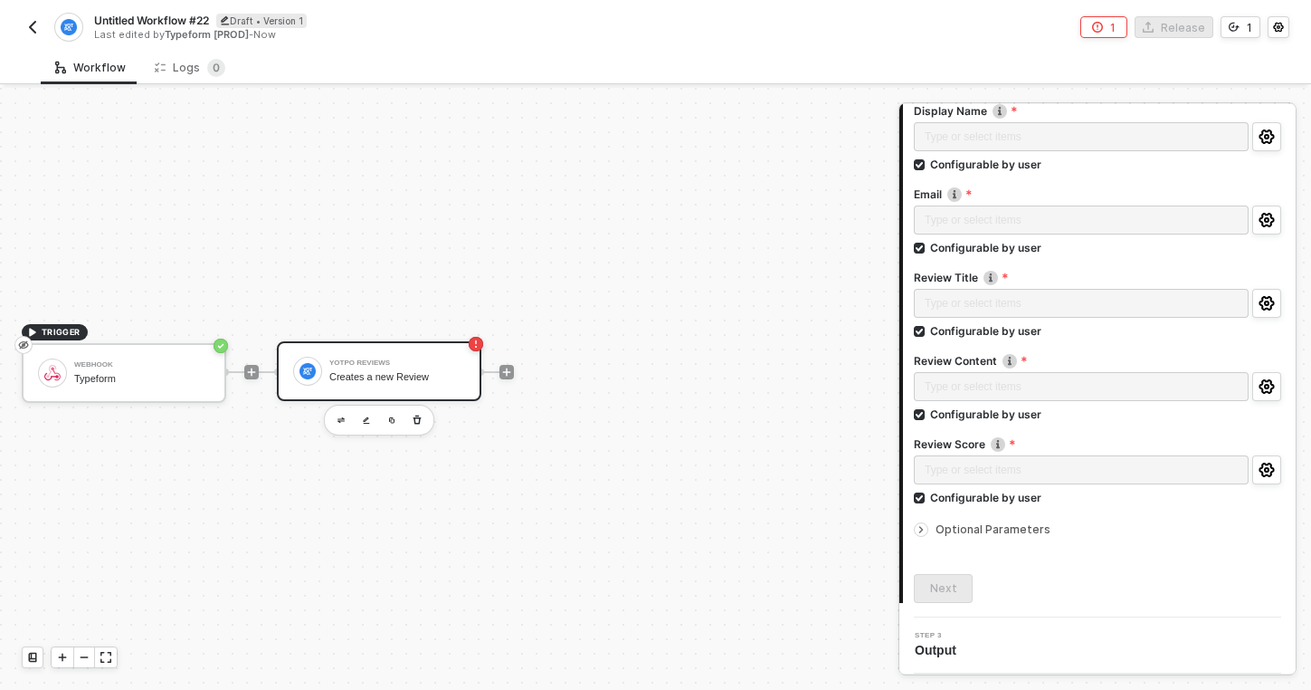
click at [916, 526] on icon "icon-arrow-right-small" at bounding box center [921, 529] width 11 height 11
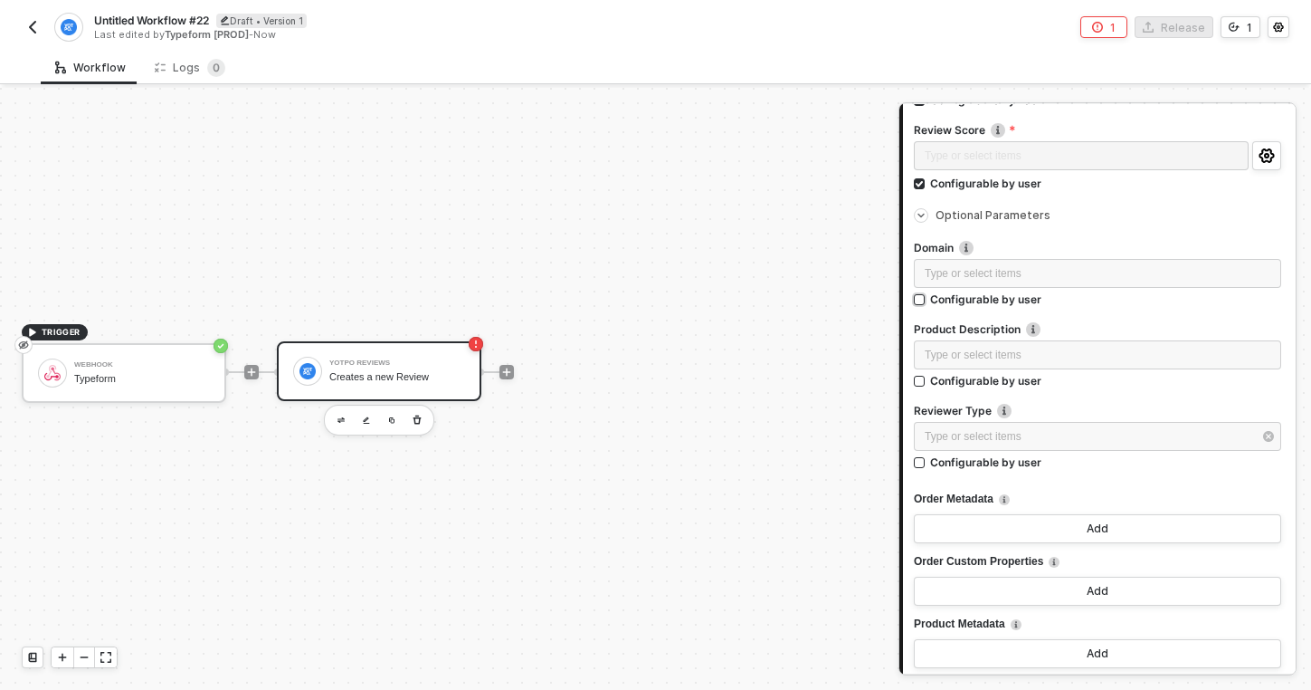
scroll to position [790, 0]
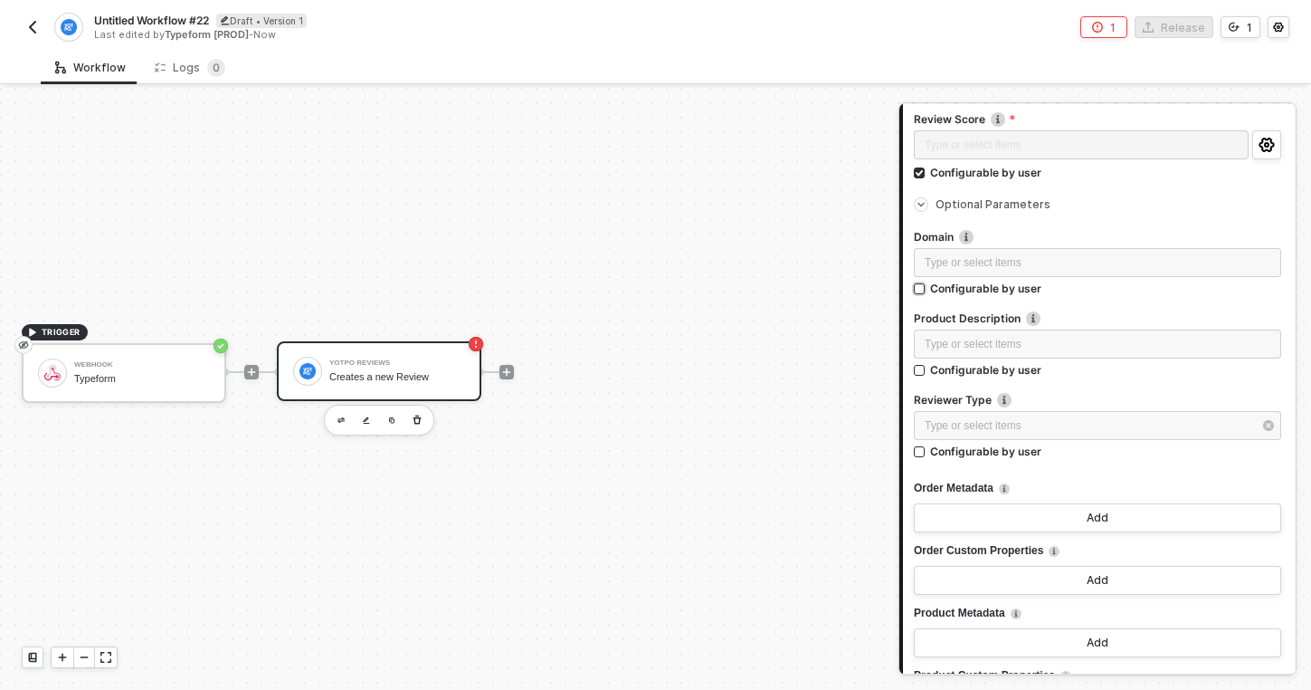
click at [922, 290] on input "Configurable by user" at bounding box center [920, 289] width 13 height 13
checkbox input "true"
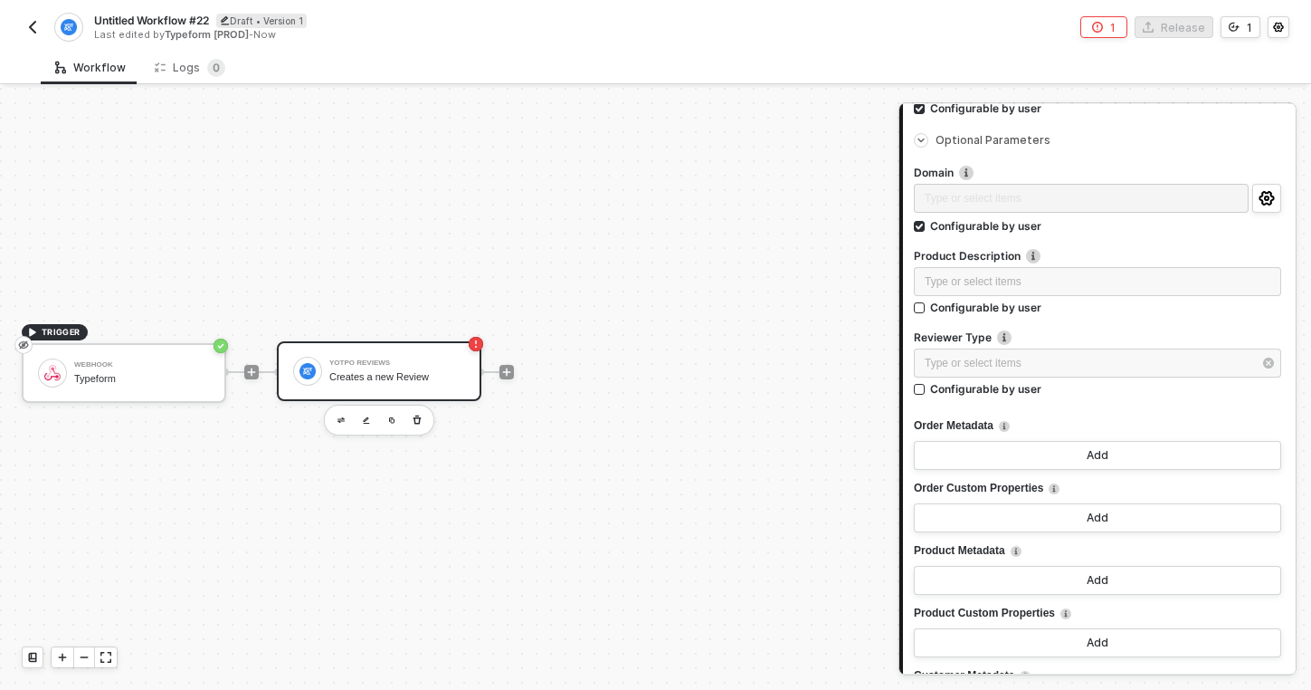
scroll to position [864, 0]
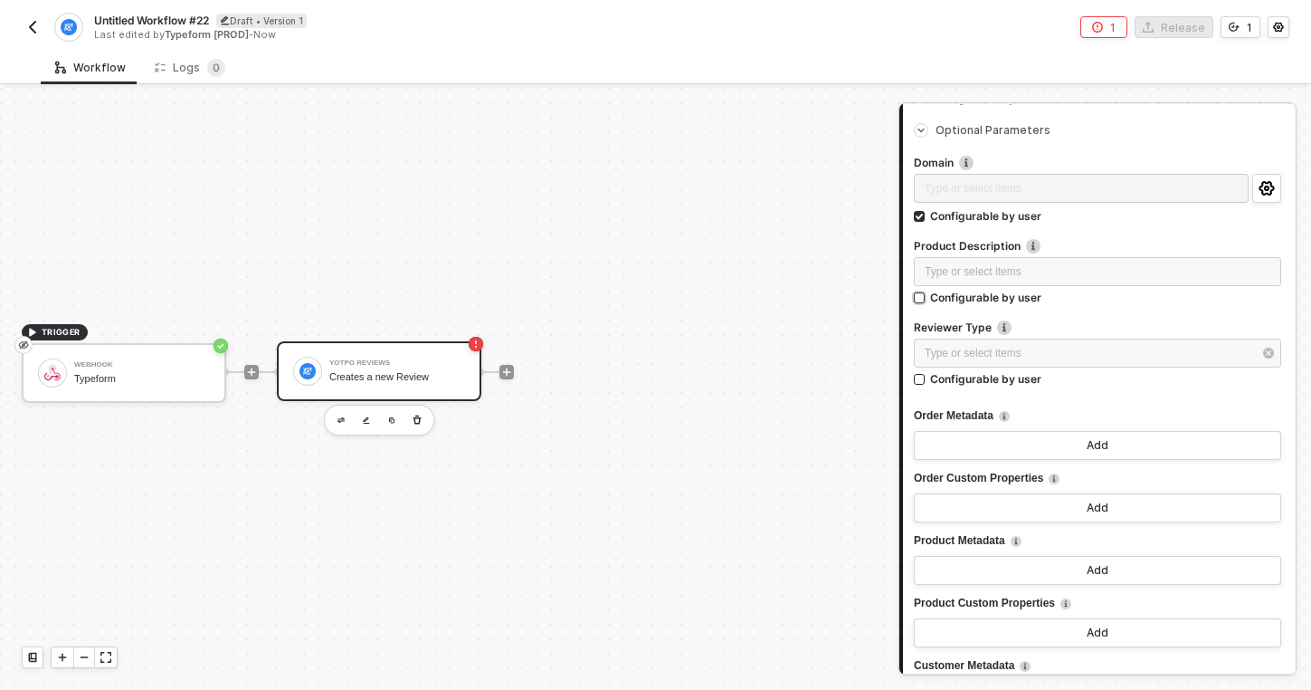
click at [919, 293] on input "Configurable by user" at bounding box center [920, 298] width 13 height 13
checkbox input "true"
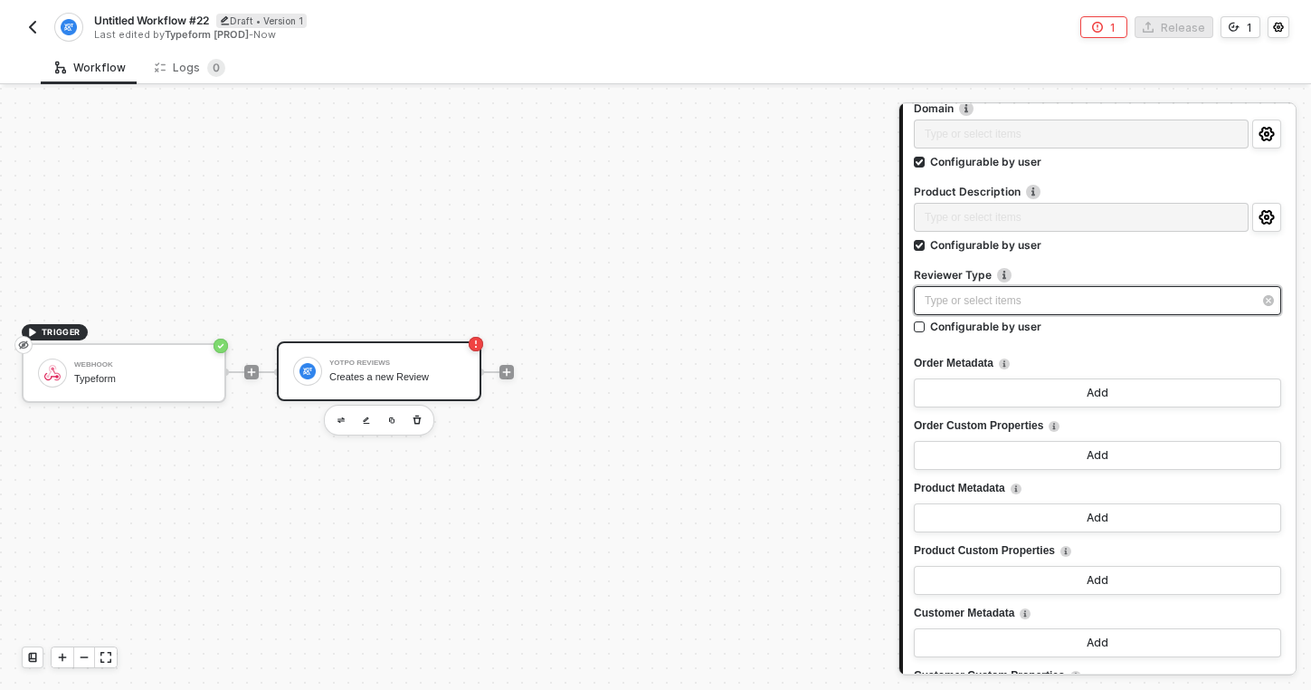
scroll to position [929, 0]
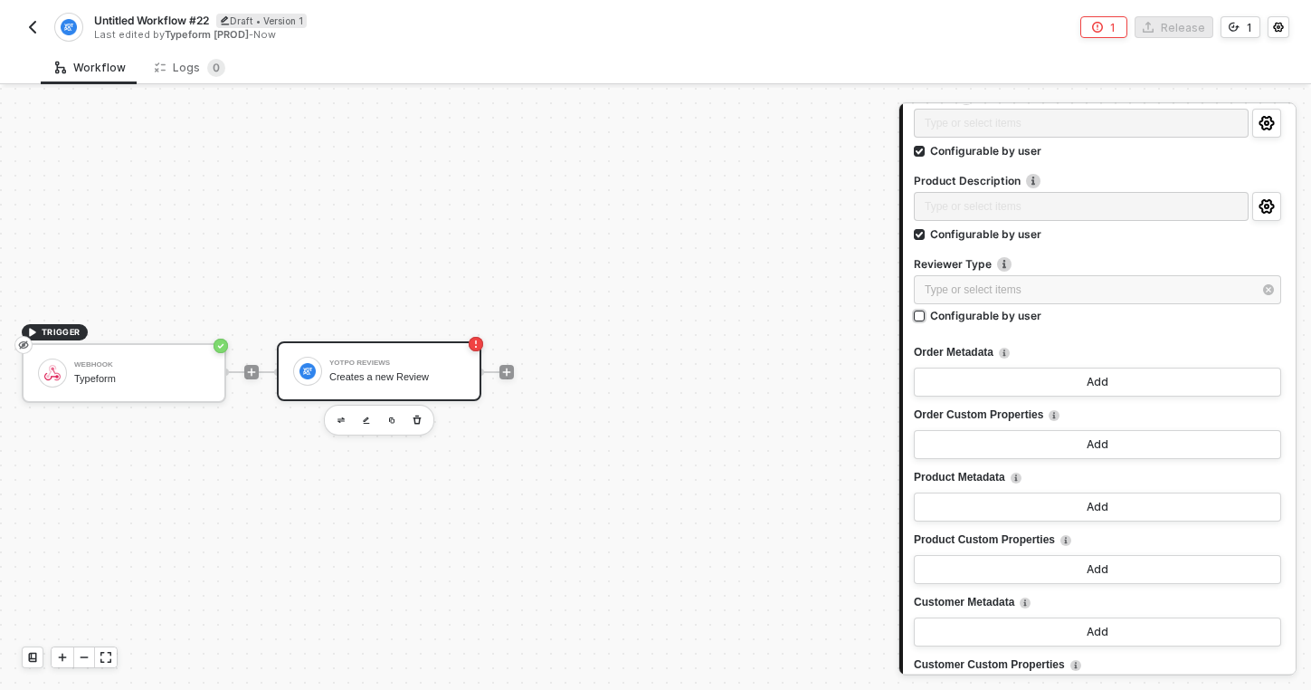
click at [921, 318] on input "Configurable by user" at bounding box center [920, 316] width 13 height 13
checkbox input "true"
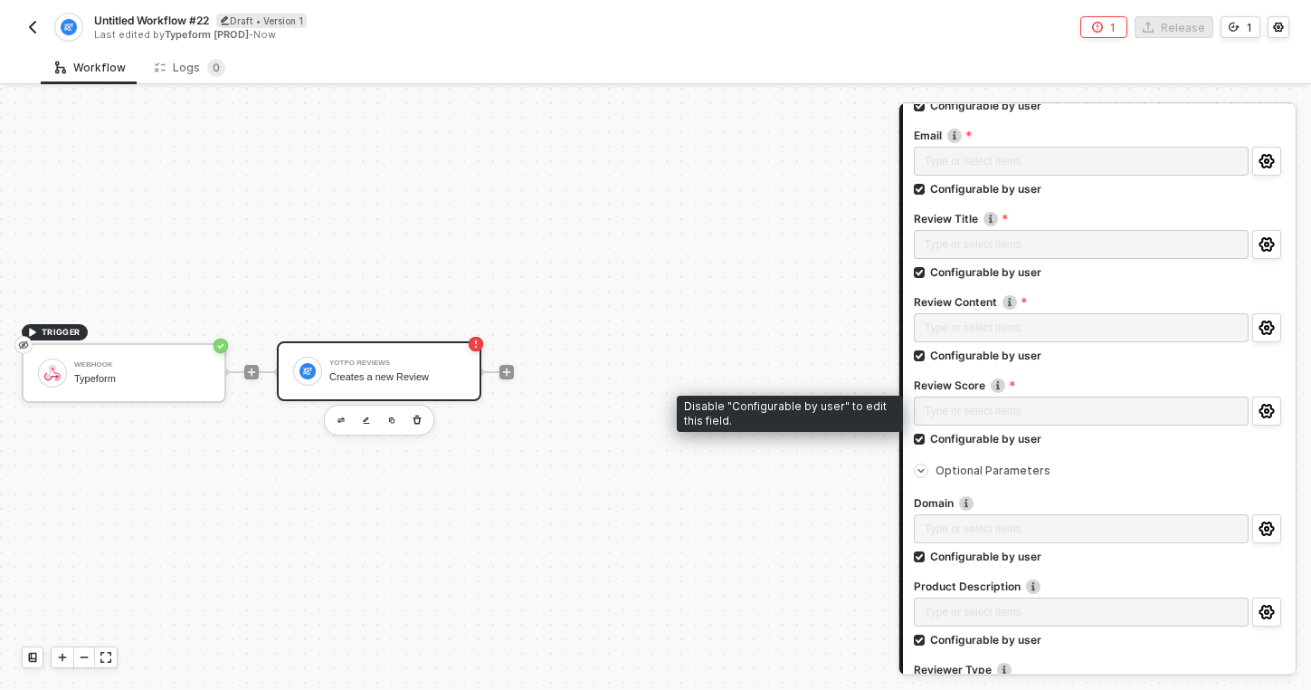
scroll to position [533, 0]
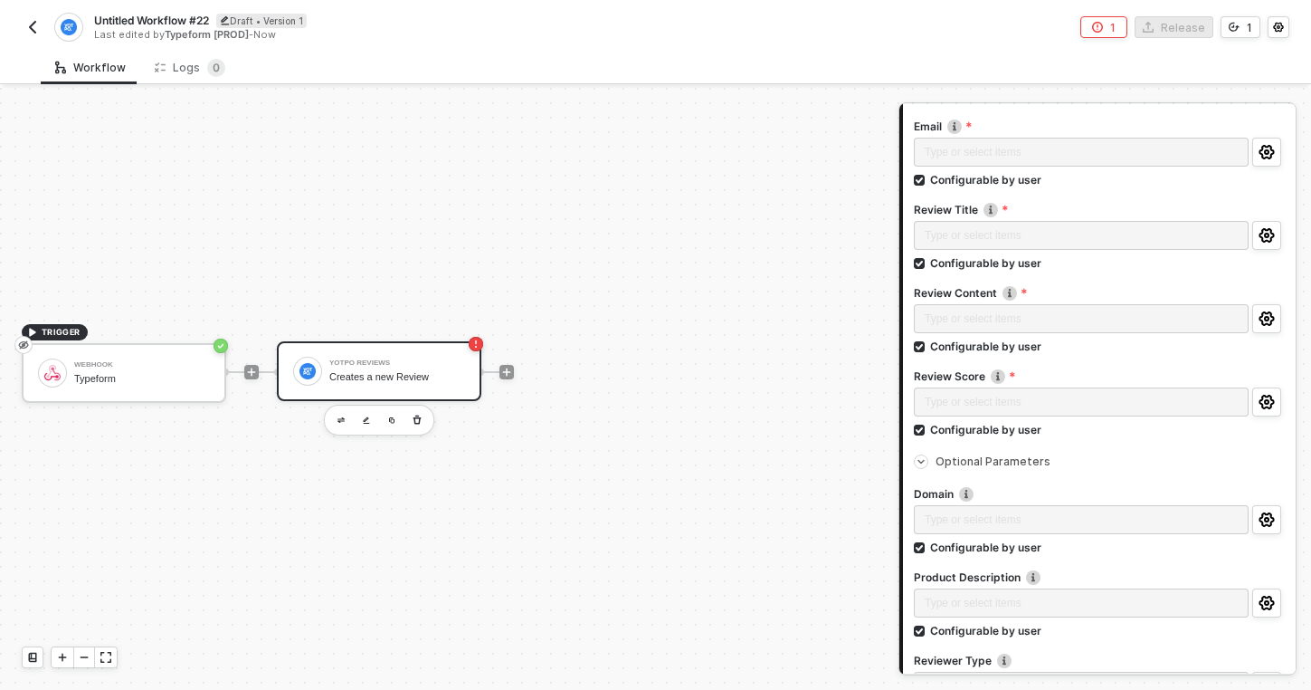
click at [924, 462] on icon "icon-arrow-right-small" at bounding box center [921, 461] width 11 height 11
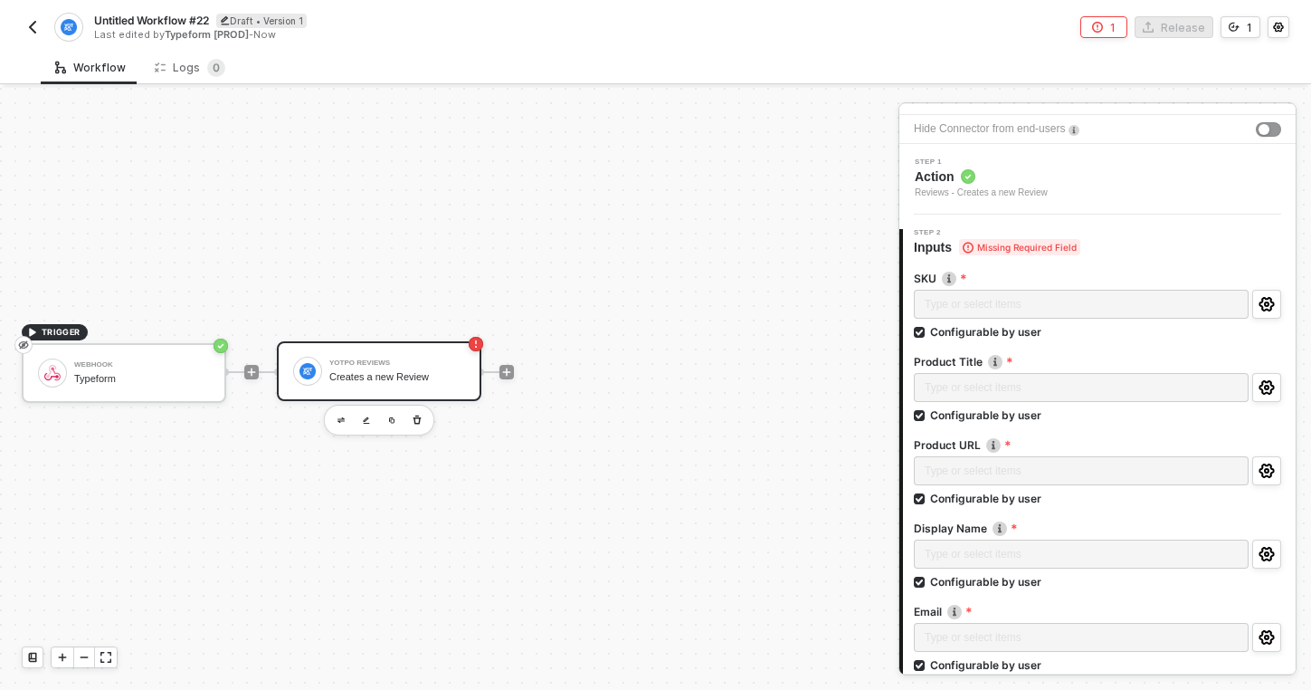
scroll to position [0, 0]
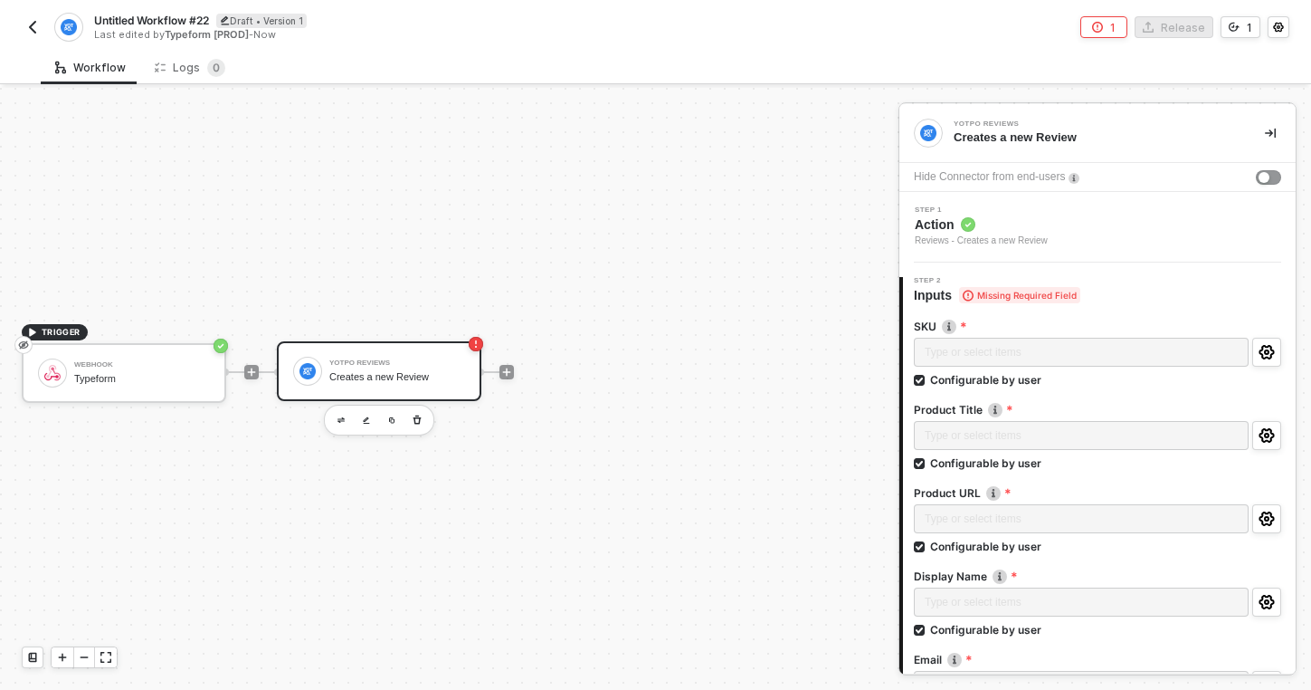
click at [973, 295] on icon at bounding box center [968, 295] width 11 height 11
click at [1267, 175] on div "button" at bounding box center [1264, 177] width 11 height 11
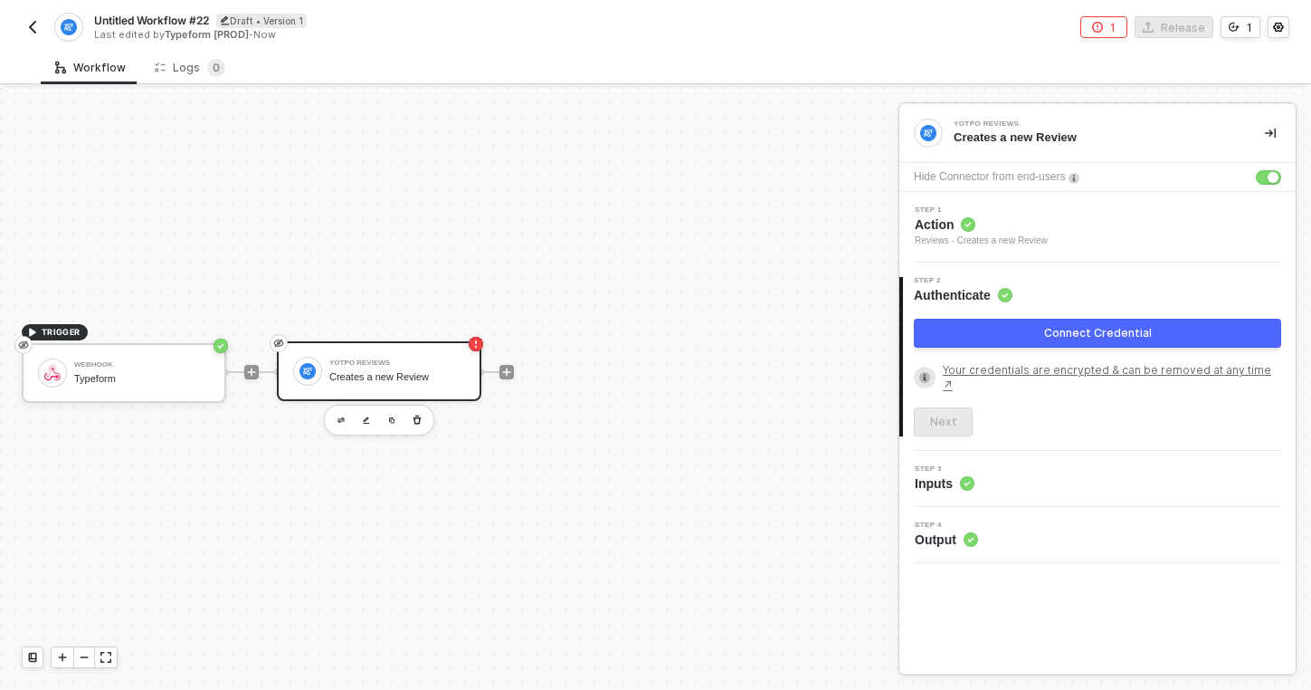
click at [1040, 332] on button "Connect Credential" at bounding box center [1097, 333] width 367 height 29
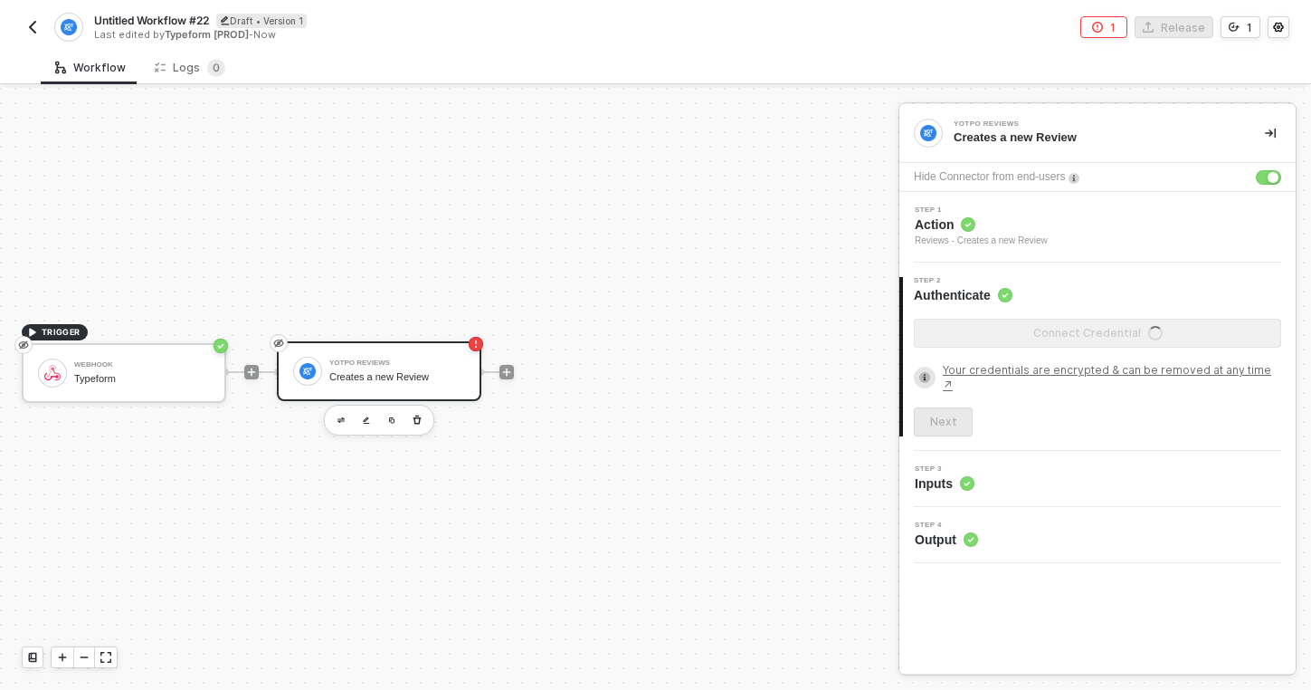
click at [185, 14] on span "Untitled Workflow #22" at bounding box center [151, 20] width 115 height 15
click at [193, 19] on input "Untitled Workflow #22" at bounding box center [248, 21] width 308 height 22
click at [1103, 25] on icon "icon-error-page" at bounding box center [1097, 27] width 11 height 11
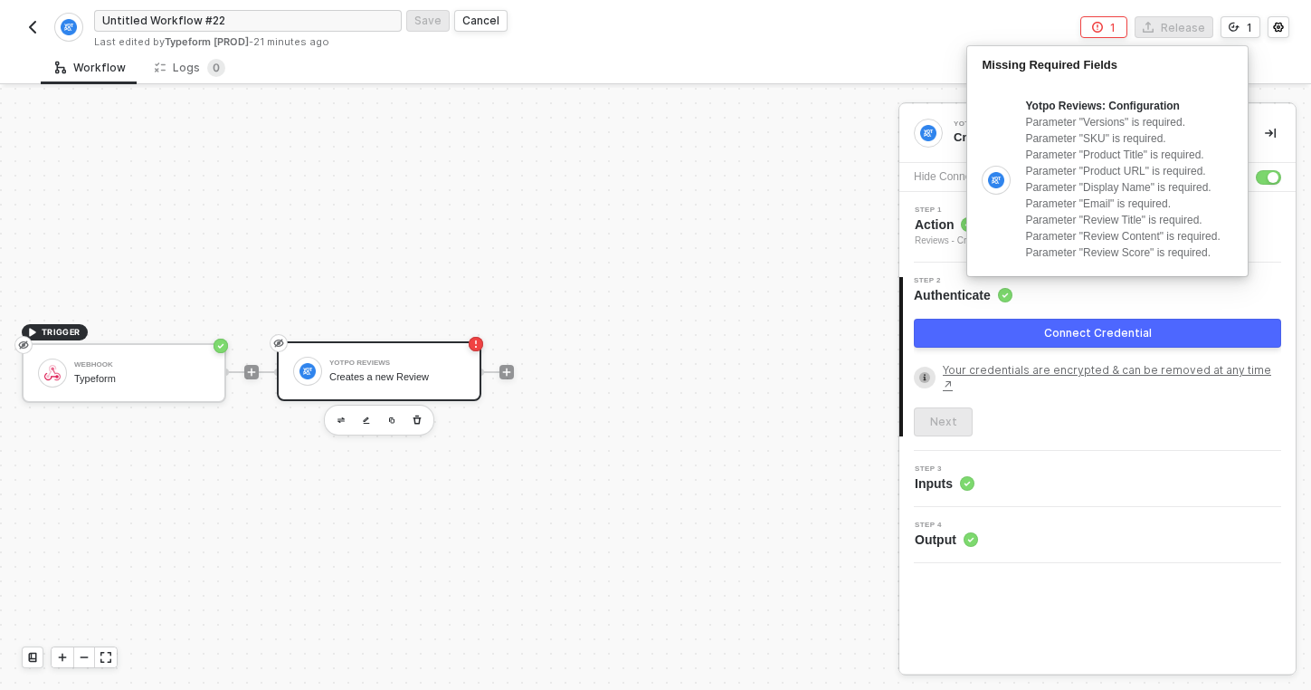
click at [1016, 353] on div "Connect Credential" at bounding box center [1097, 337] width 367 height 36
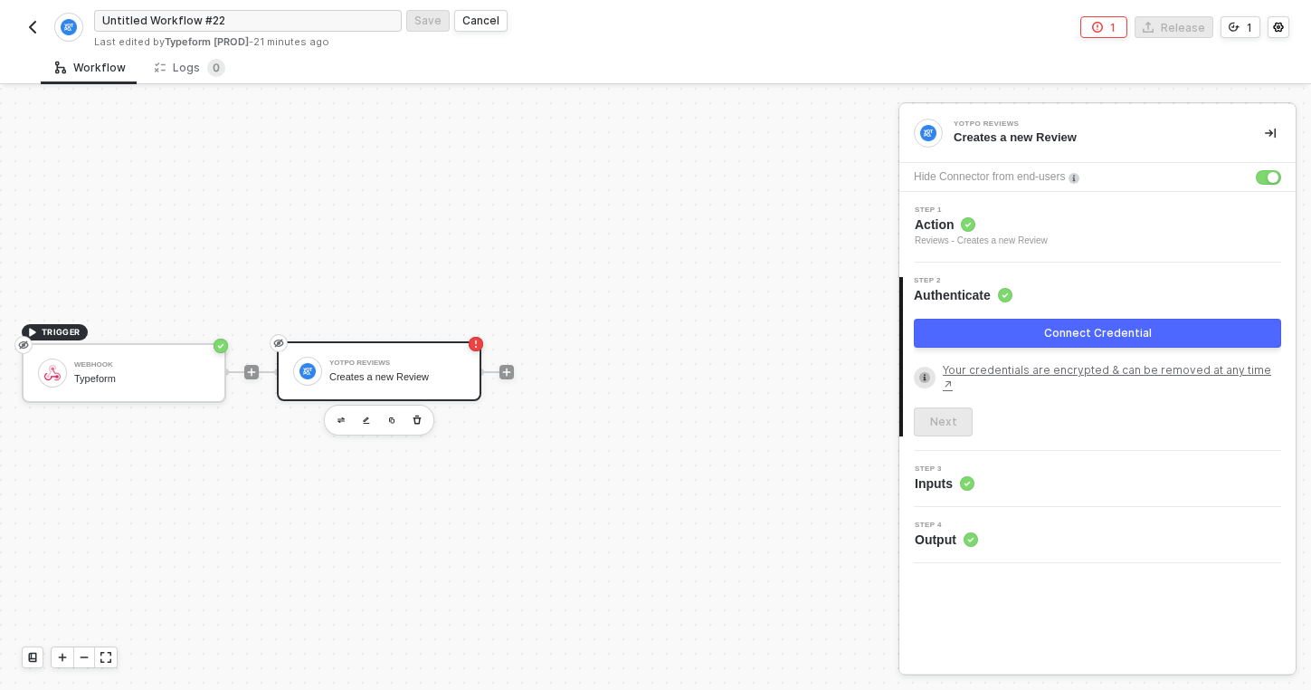
click at [1036, 415] on div "Next" at bounding box center [1097, 421] width 367 height 29
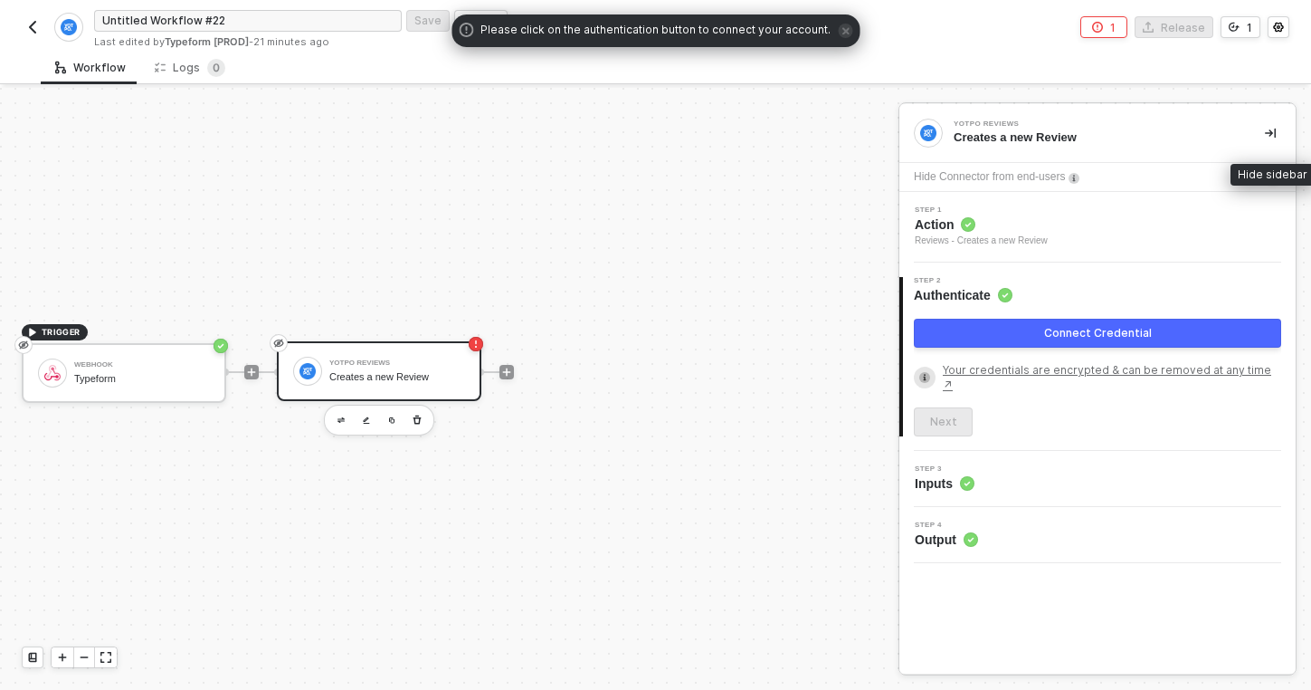
click at [1272, 128] on icon "icon-collapse-right" at bounding box center [1270, 133] width 11 height 11
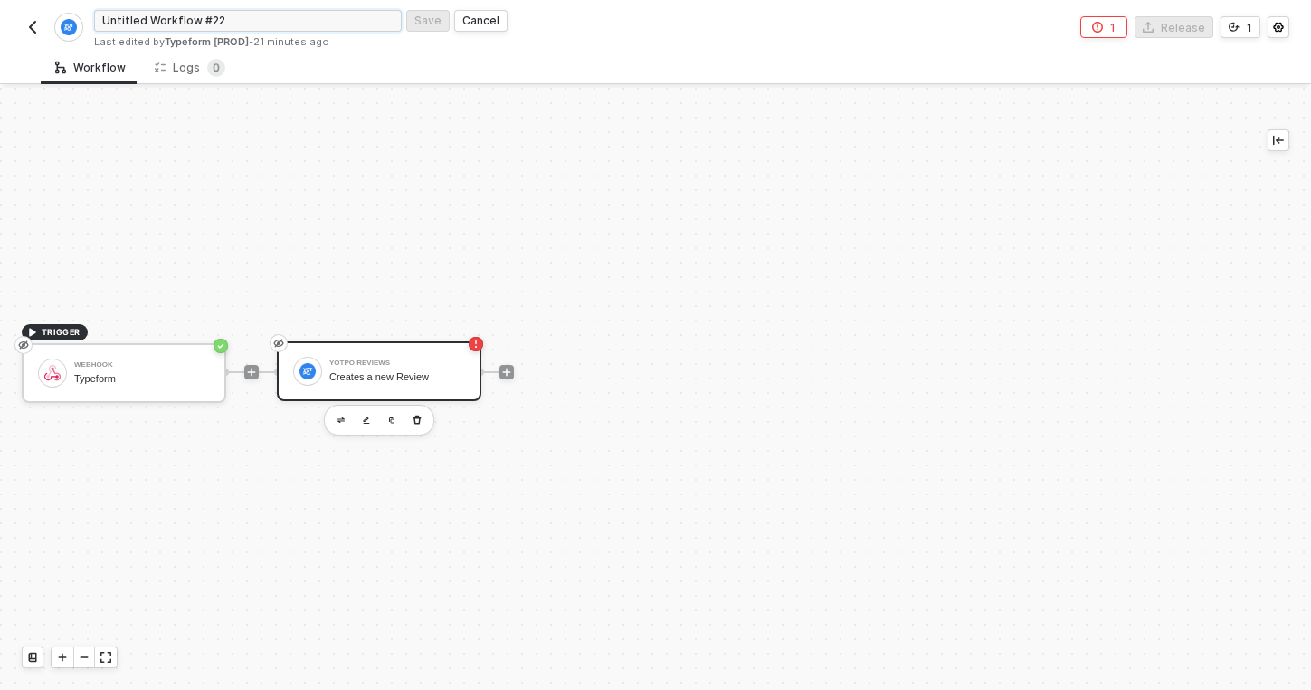
click at [140, 22] on input "Untitled Workflow #22" at bounding box center [248, 21] width 308 height 22
type input "Yotpo Reviews Integration"
click at [424, 20] on div "Save" at bounding box center [427, 20] width 27 height 15
